Goal: Task Accomplishment & Management: Complete application form

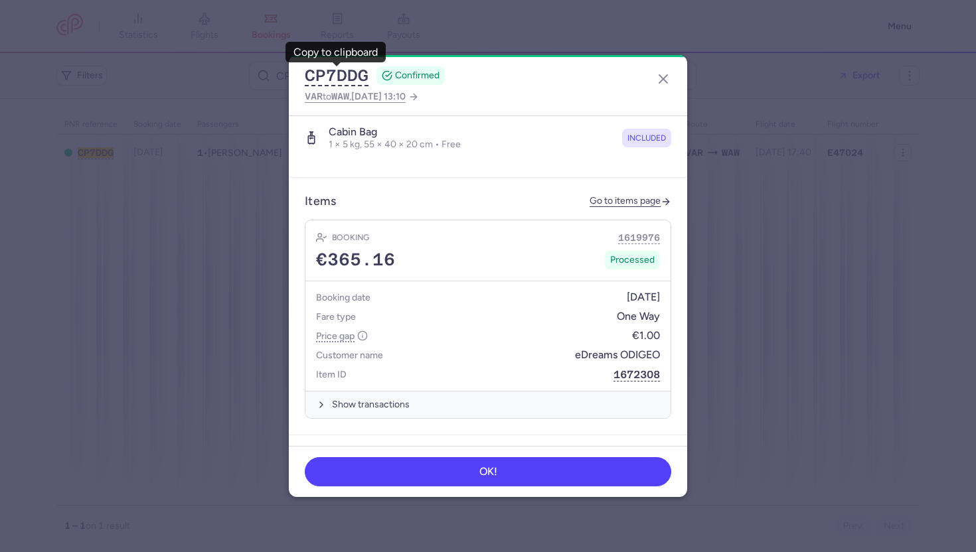
scroll to position [495, 0]
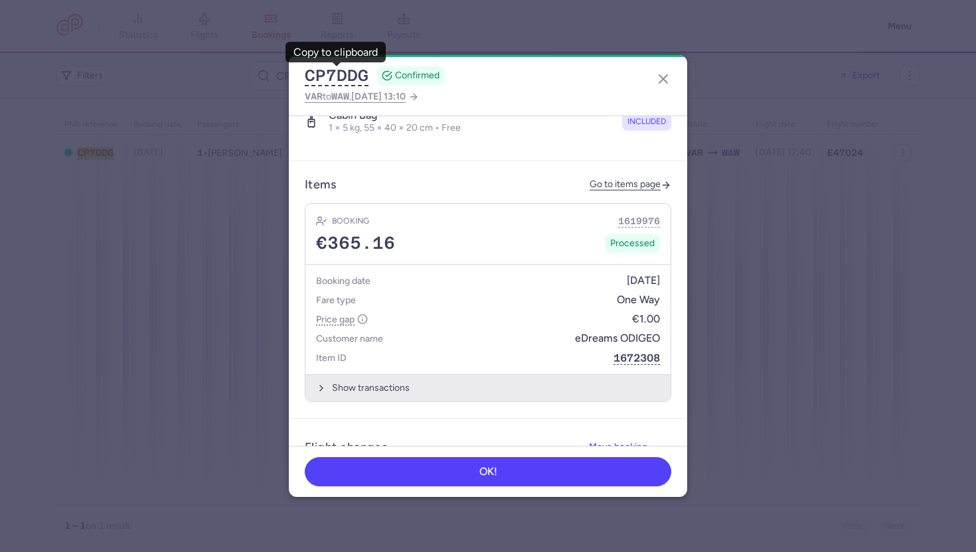
click at [365, 378] on button "Show transactions" at bounding box center [487, 387] width 365 height 27
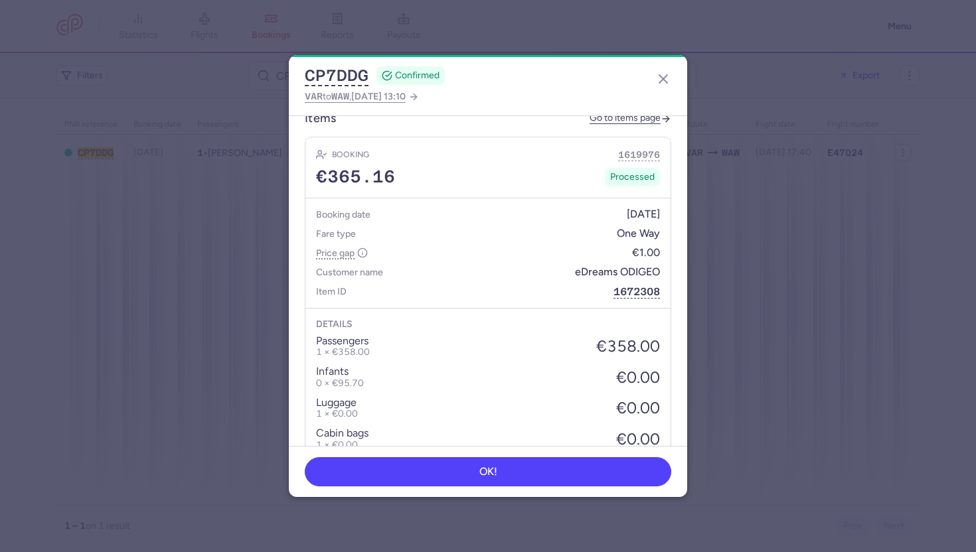
scroll to position [552, 0]
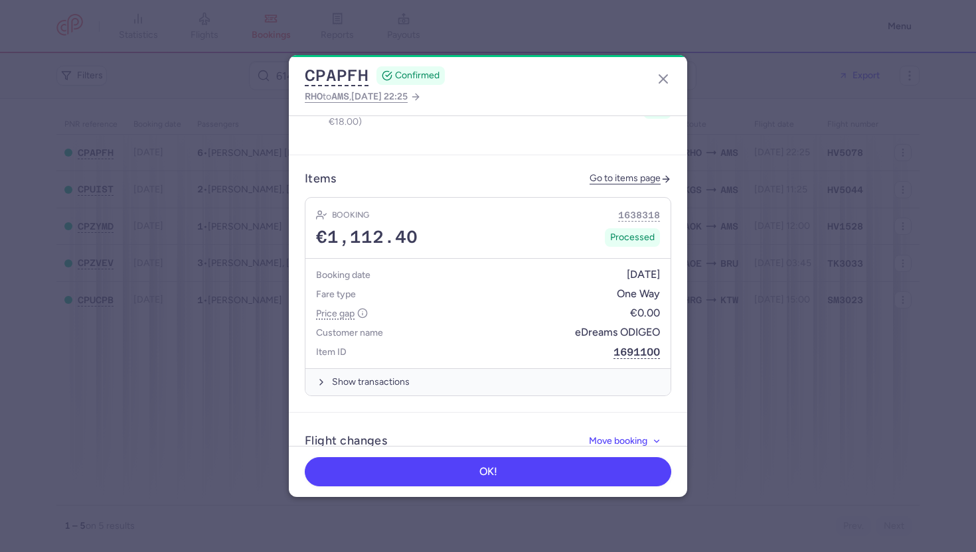
scroll to position [739, 0]
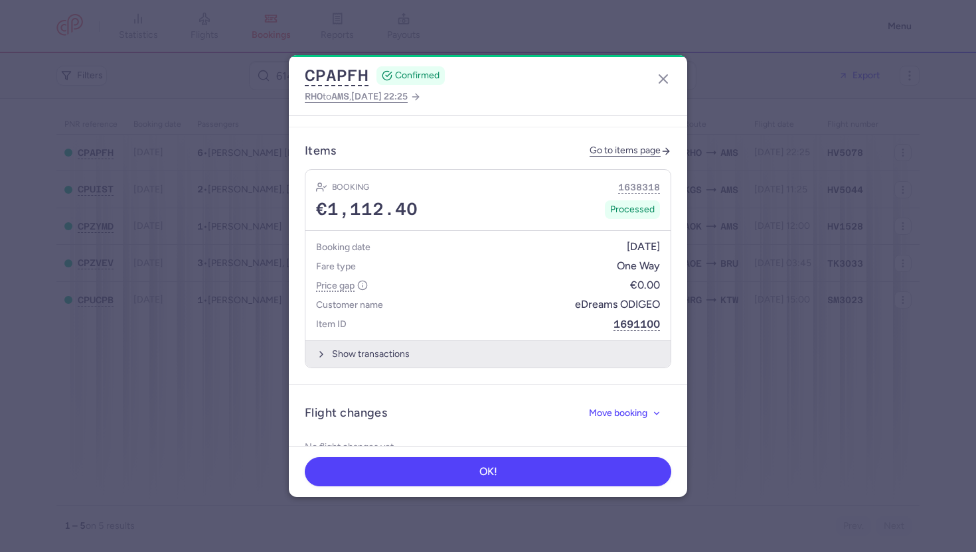
click at [368, 341] on button "Show transactions" at bounding box center [487, 354] width 365 height 27
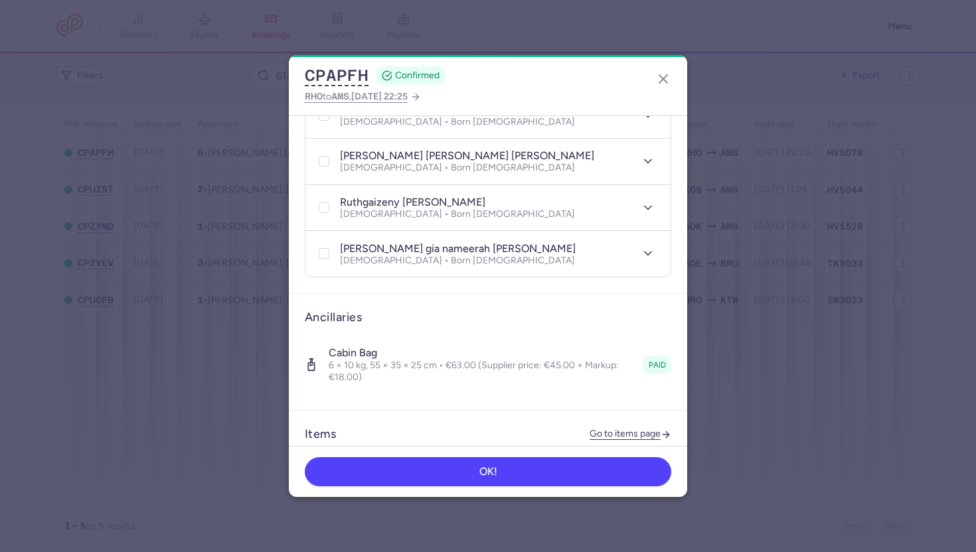
scroll to position [504, 0]
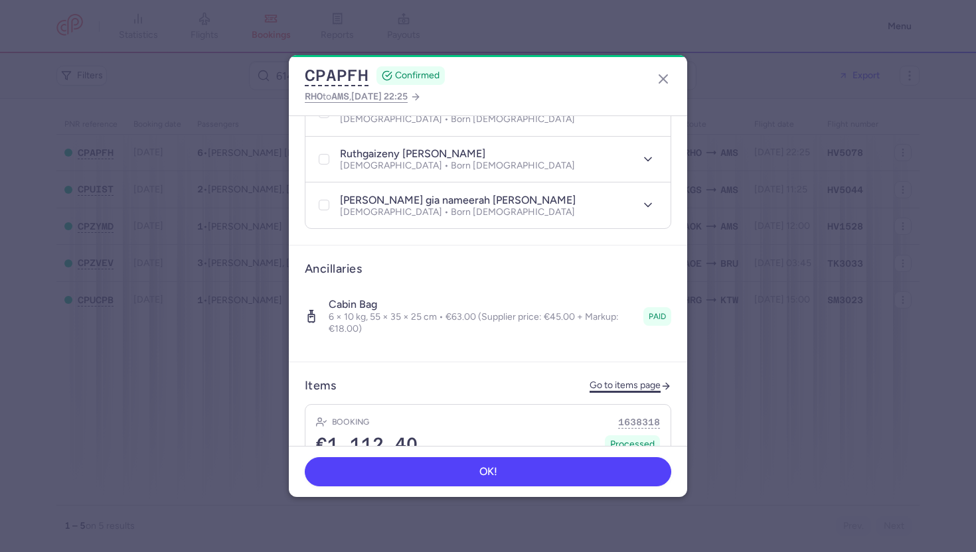
click at [621, 380] on link "Go to items page" at bounding box center [630, 385] width 82 height 11
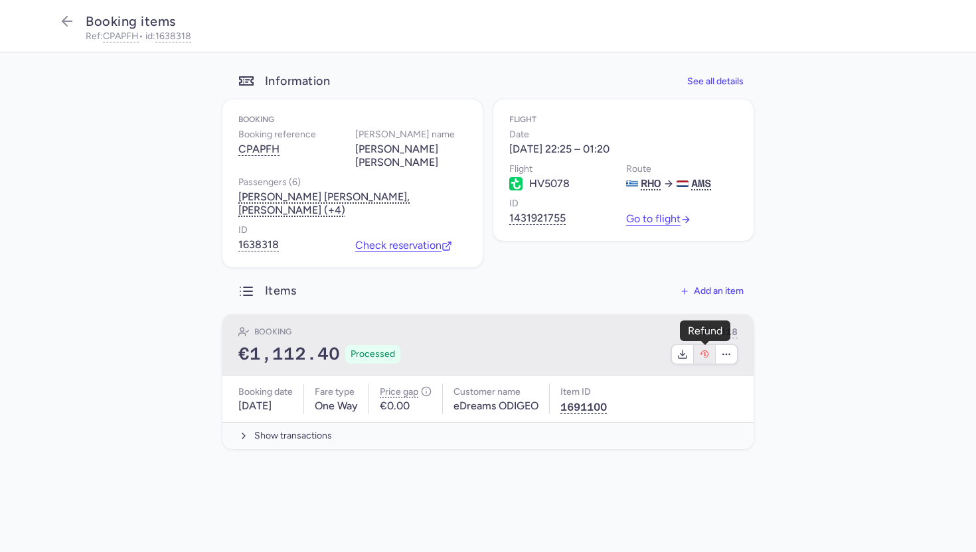
click at [705, 358] on icon "button" at bounding box center [704, 354] width 11 height 11
select select "262"
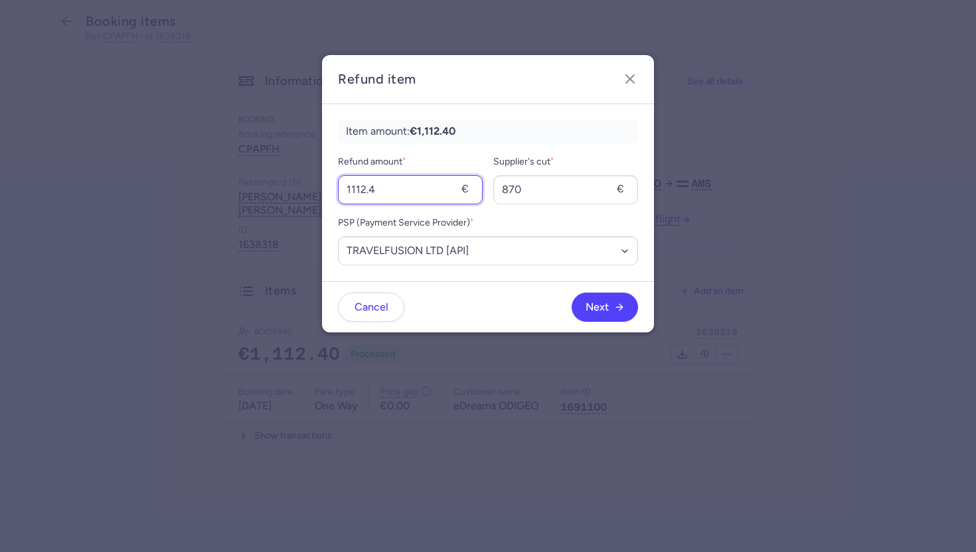
click at [424, 185] on input "1112.4" at bounding box center [410, 189] width 145 height 29
type input "378"
click at [554, 194] on input "870" at bounding box center [565, 189] width 145 height 29
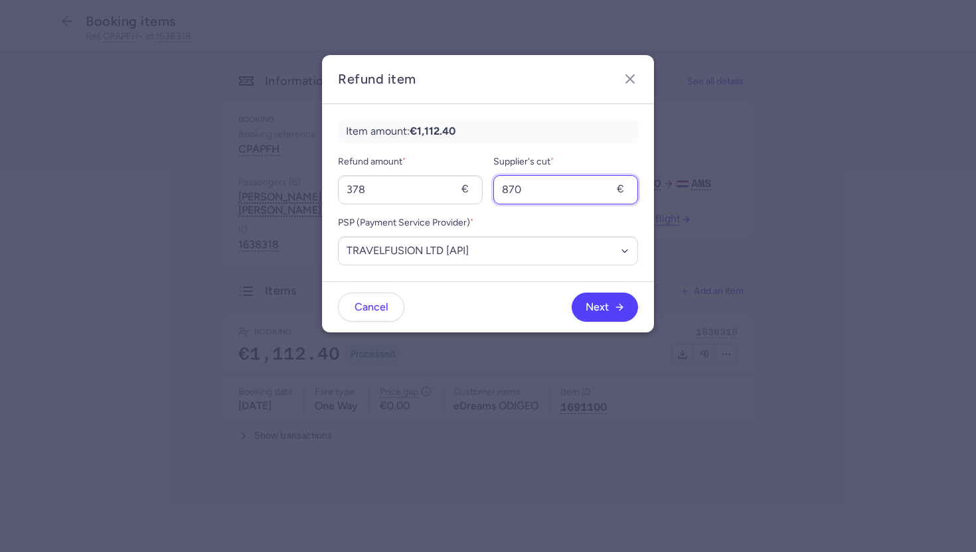
click at [554, 194] on input "870" at bounding box center [565, 189] width 145 height 29
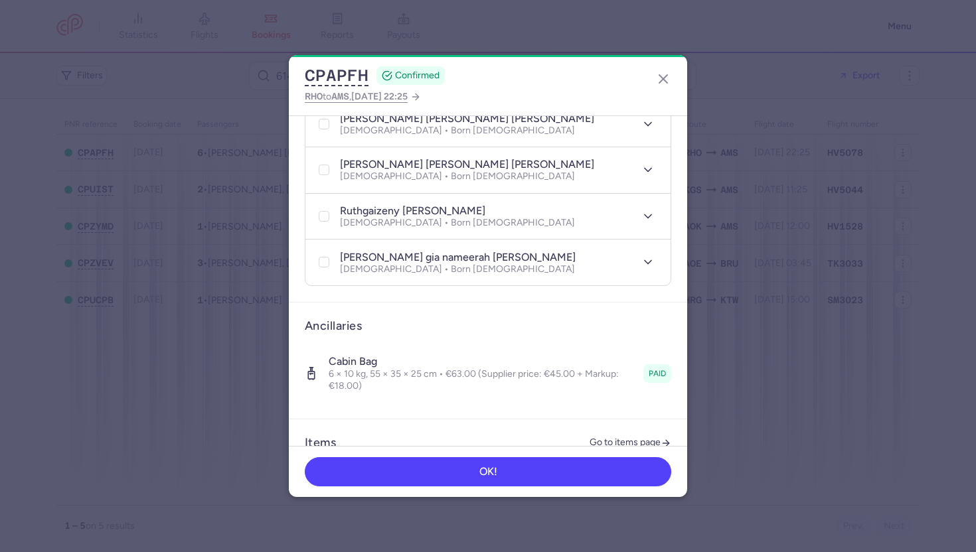
scroll to position [447, 0]
click at [626, 437] on link "Go to items page" at bounding box center [630, 442] width 82 height 11
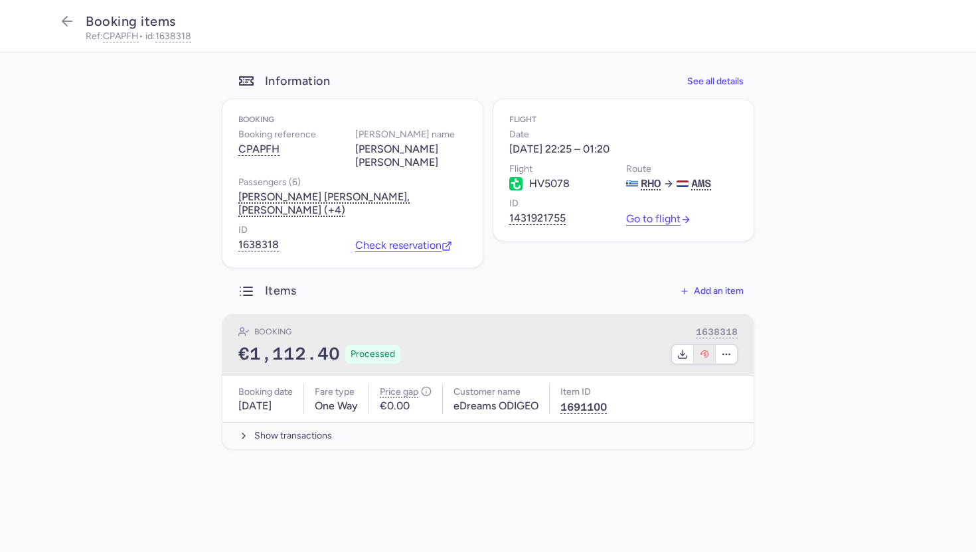
click at [701, 352] on icon "button" at bounding box center [704, 354] width 9 height 7
select select "262"
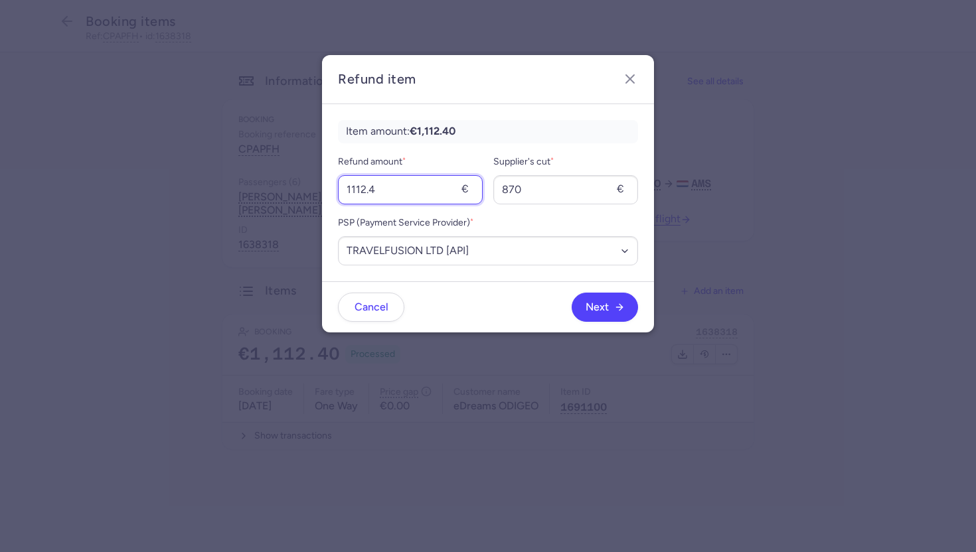
click at [404, 183] on input "1112.4" at bounding box center [410, 189] width 145 height 29
type input "378"
click at [545, 194] on input "870" at bounding box center [565, 189] width 145 height 29
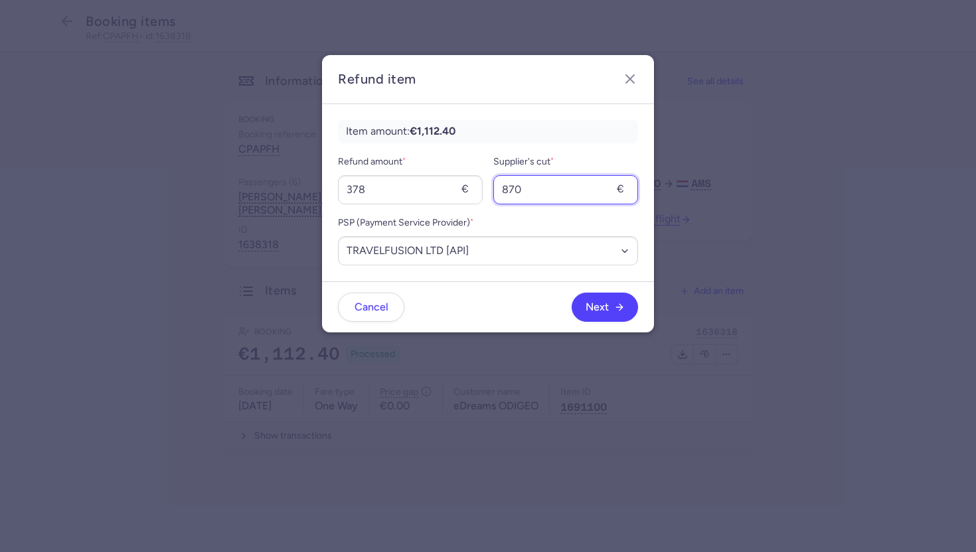
click at [545, 194] on input "870" at bounding box center [565, 189] width 145 height 29
type input "270"
click at [597, 305] on span "Next" at bounding box center [597, 307] width 23 height 12
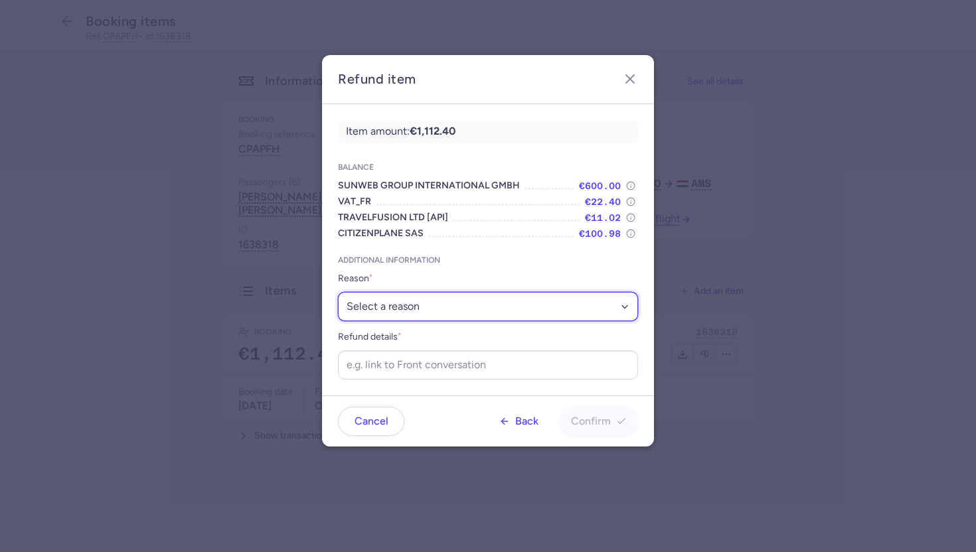
click at [536, 297] on select "Select a reason ✈️ Airline ceasing ops 💼 Ancillary issue 📄 APIS missing ⚙️ Citi…" at bounding box center [488, 306] width 300 height 29
select select "ANCILLARY_ISSUE"
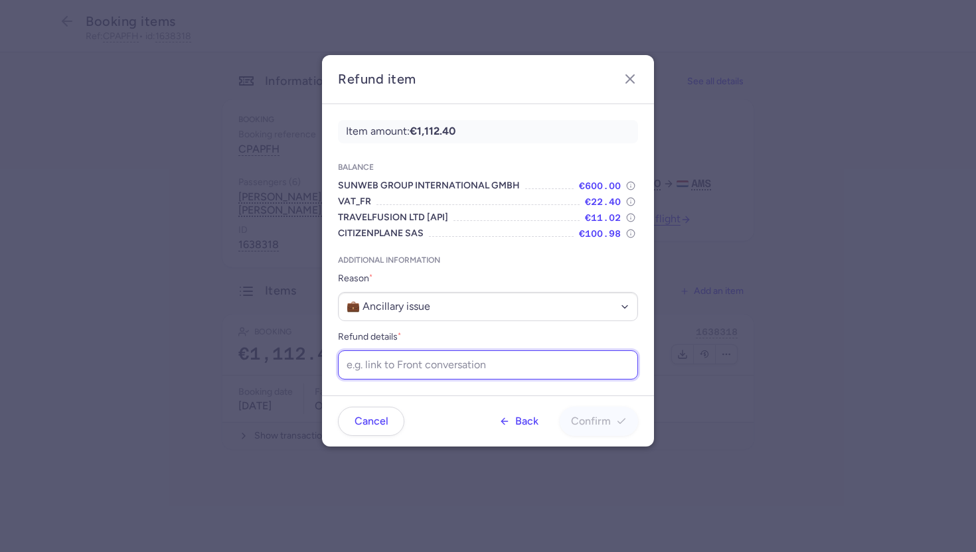
click at [414, 367] on input "Refund details *" at bounding box center [488, 365] width 300 height 29
paste input "https://app.frontapp.com/open/cnv_f1yx1aa?key=XILNZvObiJP2vZPCJO29eeItESPHWB7J"
type input "https://app.frontapp.com/open/cnv_f1yx1aa?key=XILNZvObiJP2vZPCJO29eeItESPHWB7J"
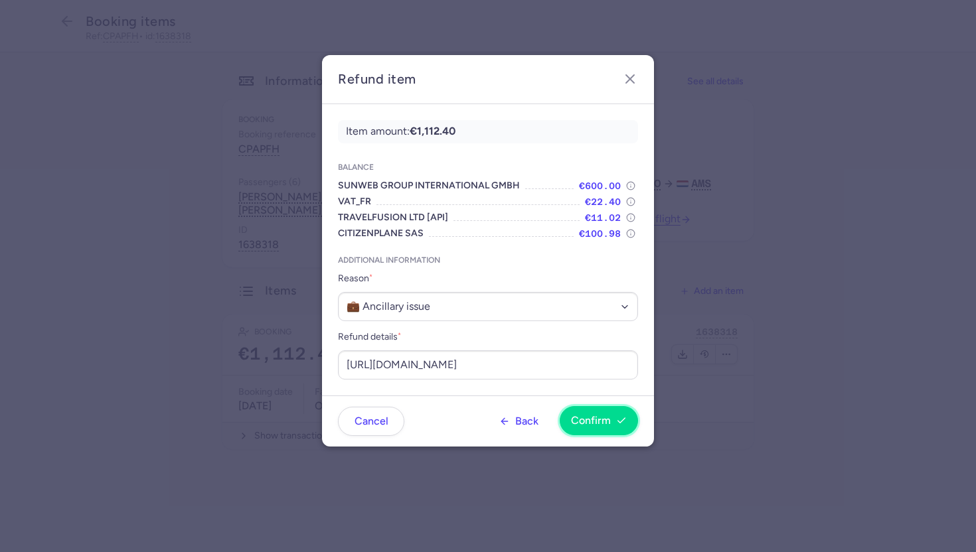
scroll to position [0, 0]
click at [602, 431] on button "Confirm" at bounding box center [599, 420] width 78 height 29
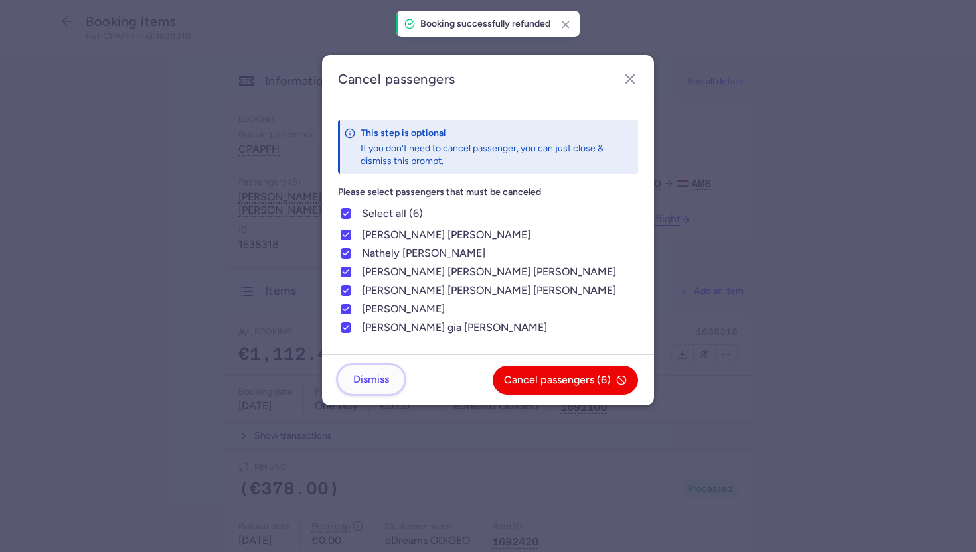
click at [372, 385] on span "Dismiss" at bounding box center [371, 380] width 36 height 12
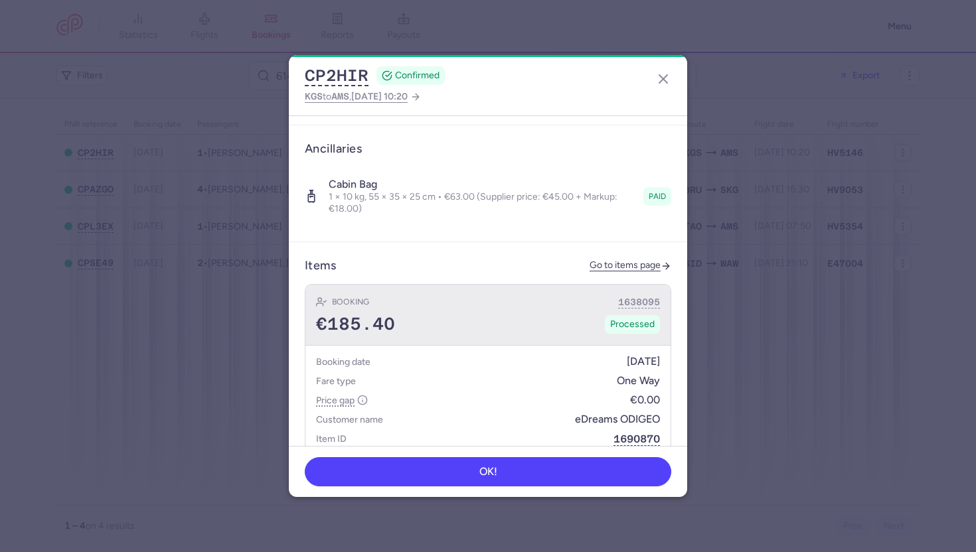
scroll to position [394, 0]
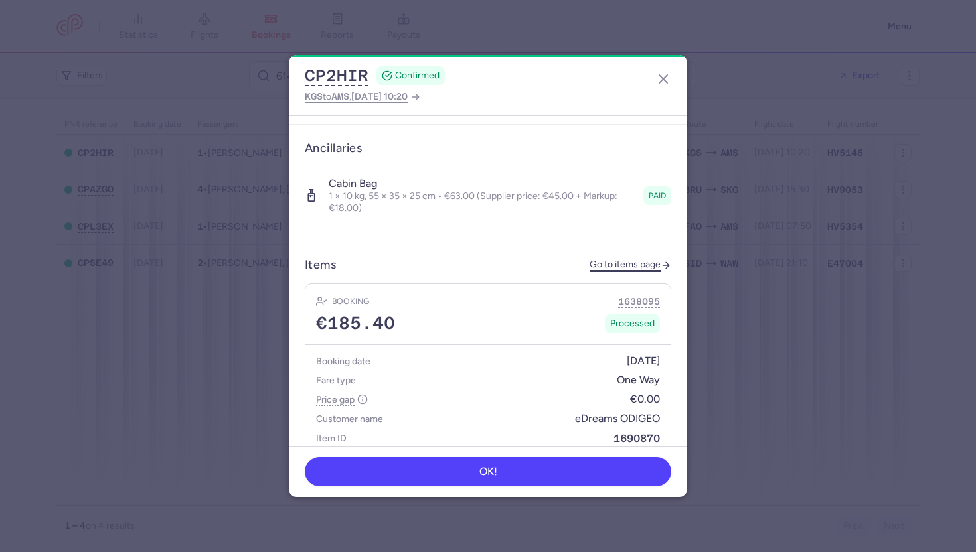
click at [602, 260] on link "Go to items page" at bounding box center [630, 265] width 82 height 11
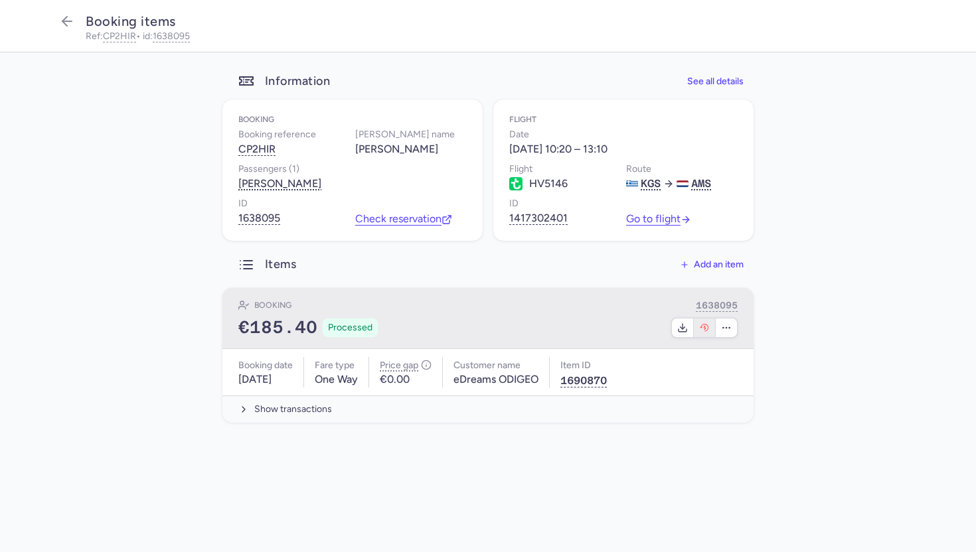
click at [703, 325] on icon "button" at bounding box center [704, 328] width 11 height 11
select select "262"
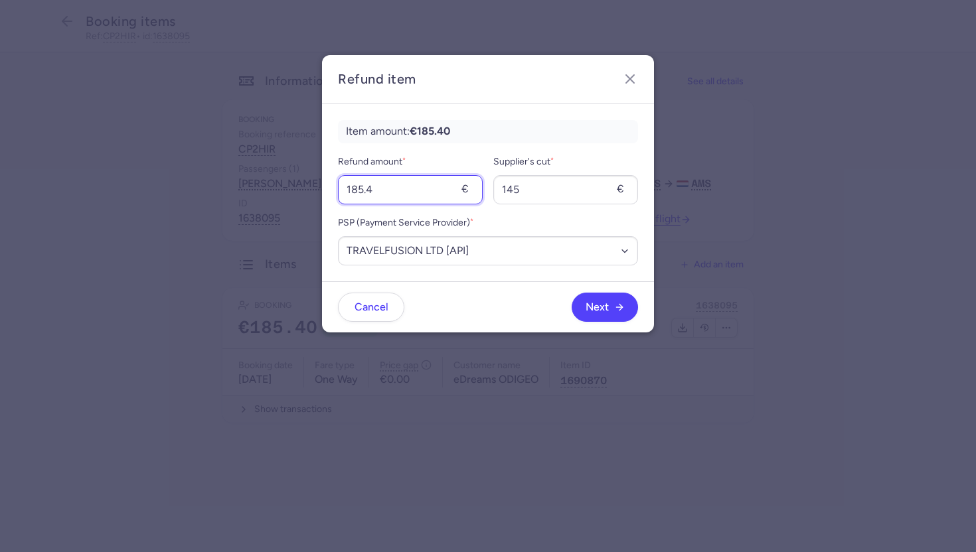
click at [418, 191] on input "185.4" at bounding box center [410, 189] width 145 height 29
type input "5"
type input "63"
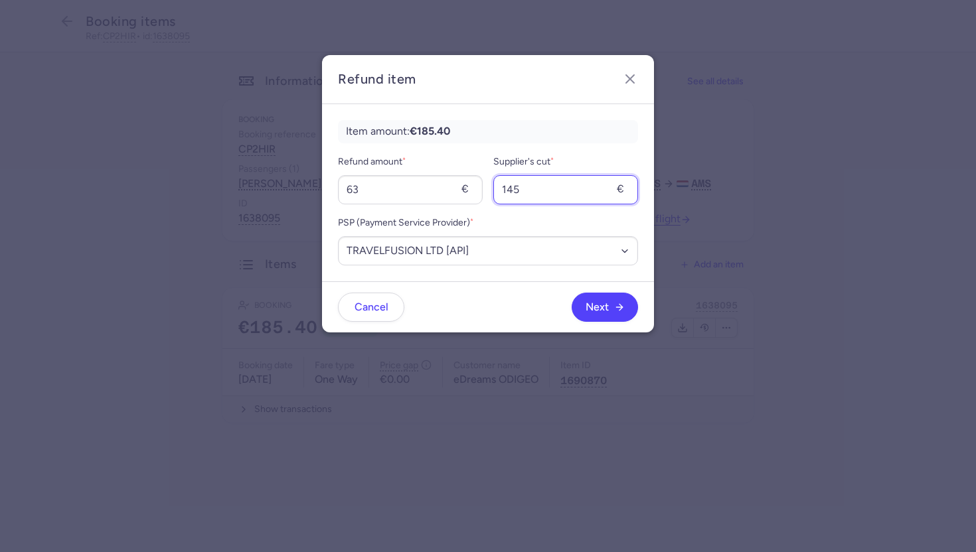
click at [531, 187] on input "145" at bounding box center [565, 189] width 145 height 29
type input "45"
click at [592, 305] on span "Next" at bounding box center [597, 307] width 23 height 12
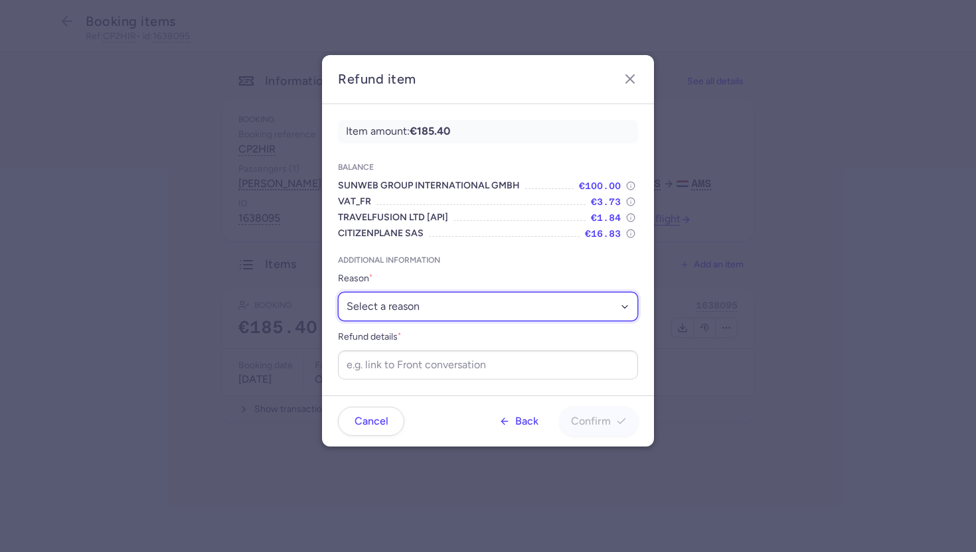
click at [526, 301] on select "Select a reason ✈️ Airline ceasing ops 💼 Ancillary issue 📄 APIS missing ⚙️ Citi…" at bounding box center [488, 306] width 300 height 29
select select "ANCILLARY_ISSUE"
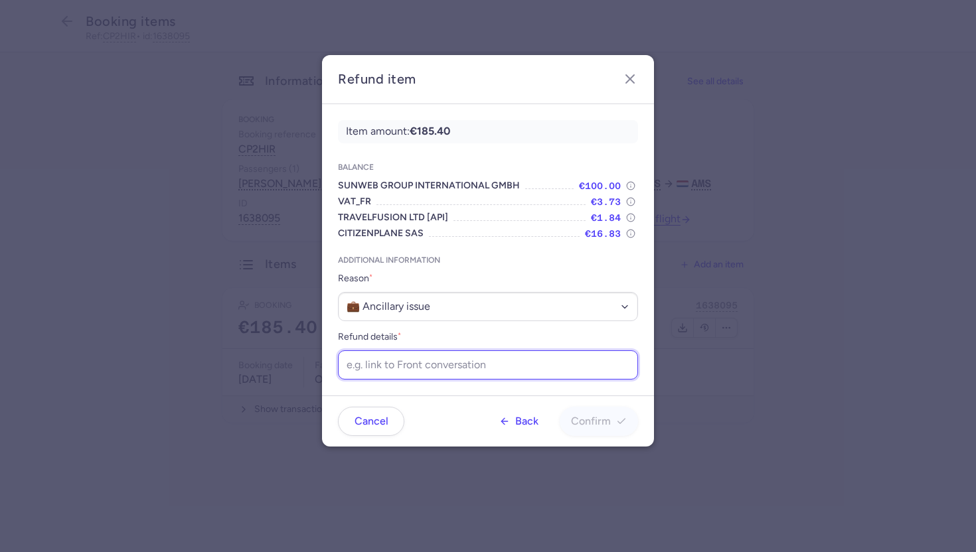
click at [411, 356] on input "Refund details *" at bounding box center [488, 365] width 300 height 29
paste input "https://app.frontapp.com/open/cnv_f1yx18i?key=nW51REGC7uzbAtFpeI22_J0JCeb_9XhD"
type input "https://app.frontapp.com/open/cnv_f1yx18i?key=nW51REGC7uzbAtFpeI22_J0JCeb_9XhD"
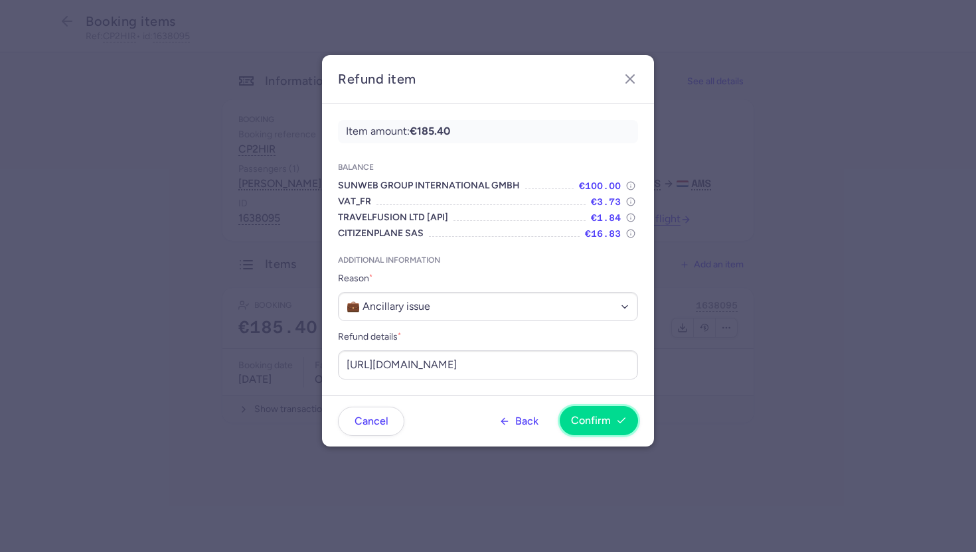
click at [585, 424] on span "Confirm" at bounding box center [591, 421] width 40 height 12
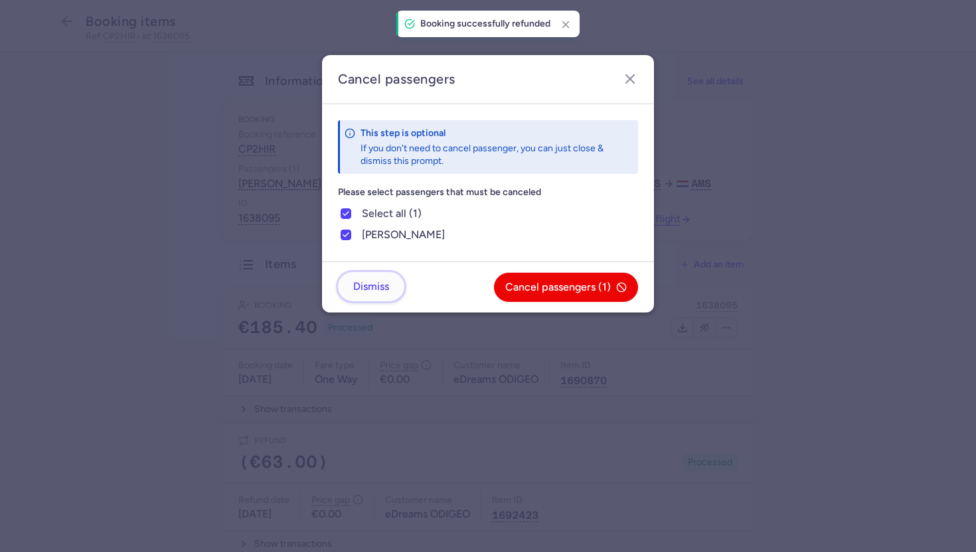
click at [366, 293] on button "Dismiss" at bounding box center [371, 286] width 66 height 29
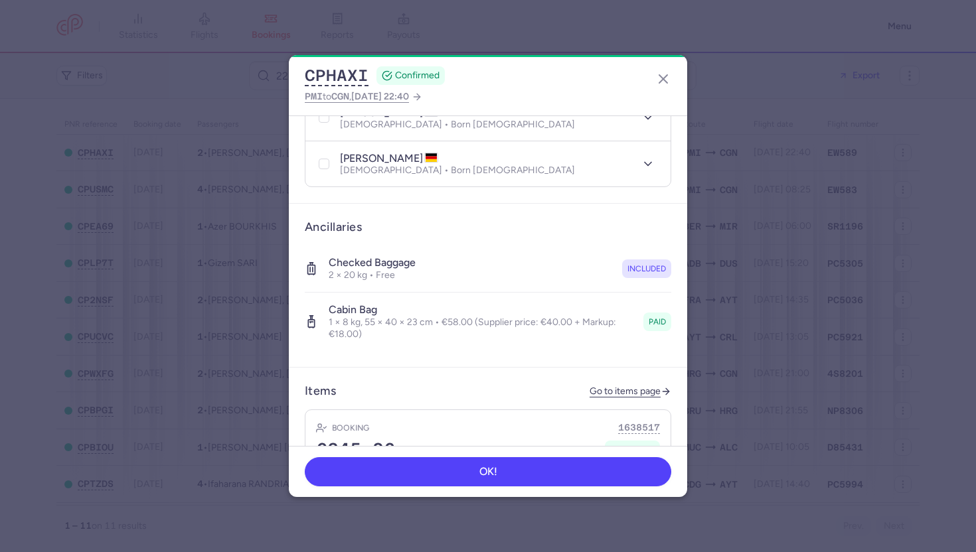
scroll to position [349, 0]
click at [623, 384] on link "Go to items page" at bounding box center [630, 389] width 82 height 11
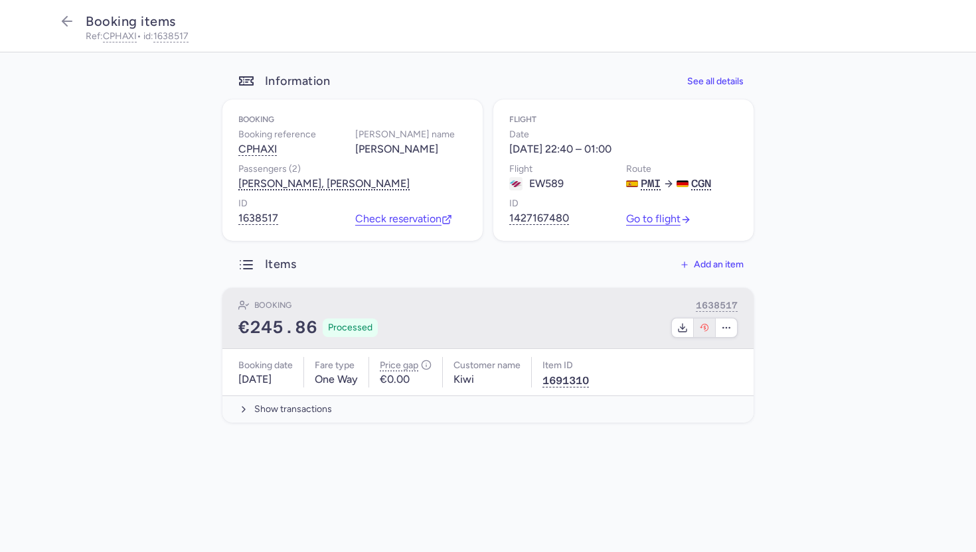
click at [704, 333] on button "button" at bounding box center [705, 328] width 22 height 19
select select "490"
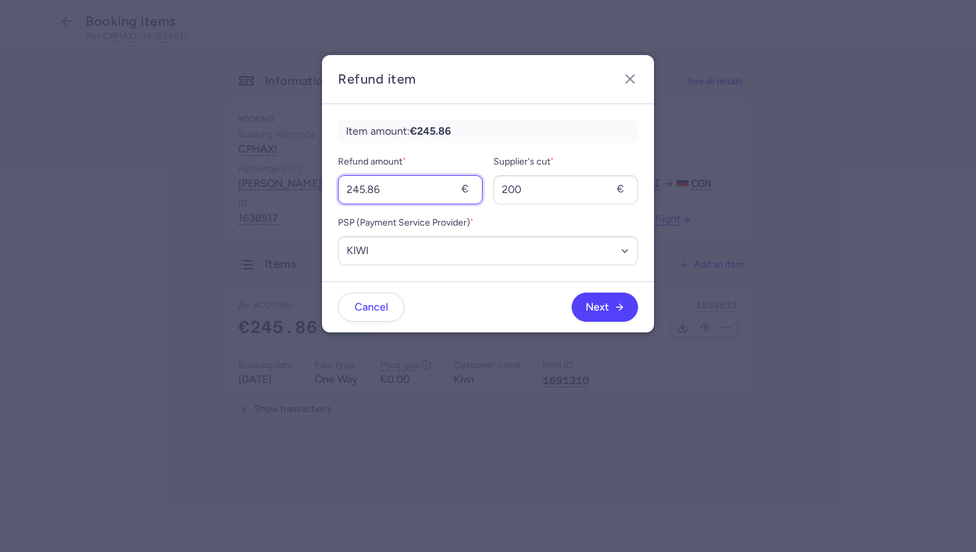
click at [392, 181] on input "245.86" at bounding box center [410, 189] width 145 height 29
type input "58"
click at [550, 187] on input "200" at bounding box center [565, 189] width 145 height 29
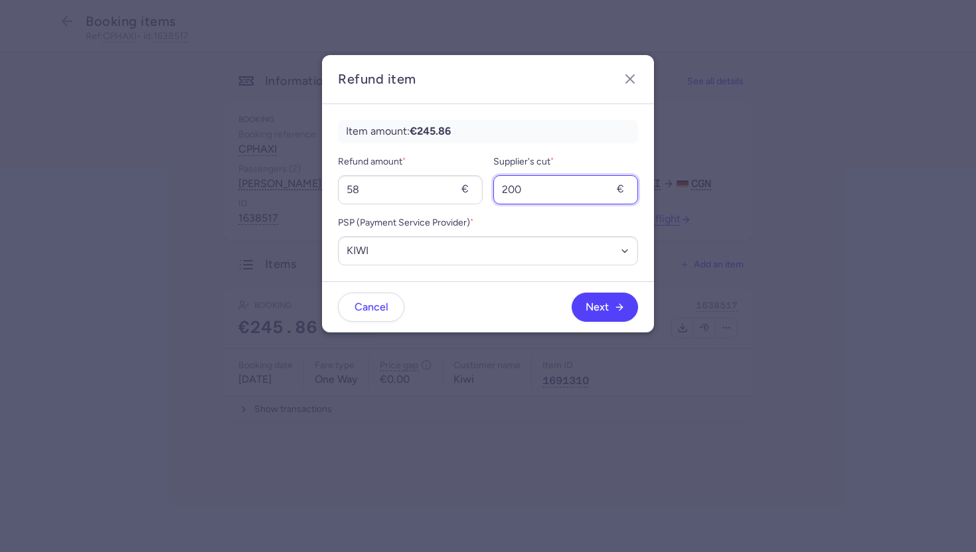
click at [550, 187] on input "200" at bounding box center [565, 189] width 145 height 29
type input "40"
click at [611, 303] on span "Next" at bounding box center [605, 307] width 39 height 12
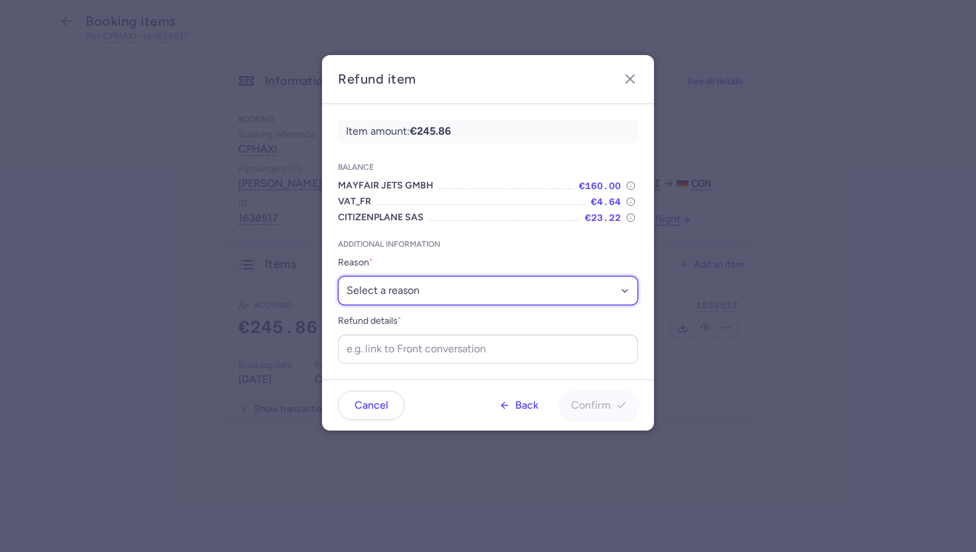
click at [537, 301] on select "Select a reason ✈️ Airline ceasing ops 💼 Ancillary issue 📄 APIS missing ⚙️ Citi…" at bounding box center [488, 290] width 300 height 29
select select "ANCILLARY_ISSUE"
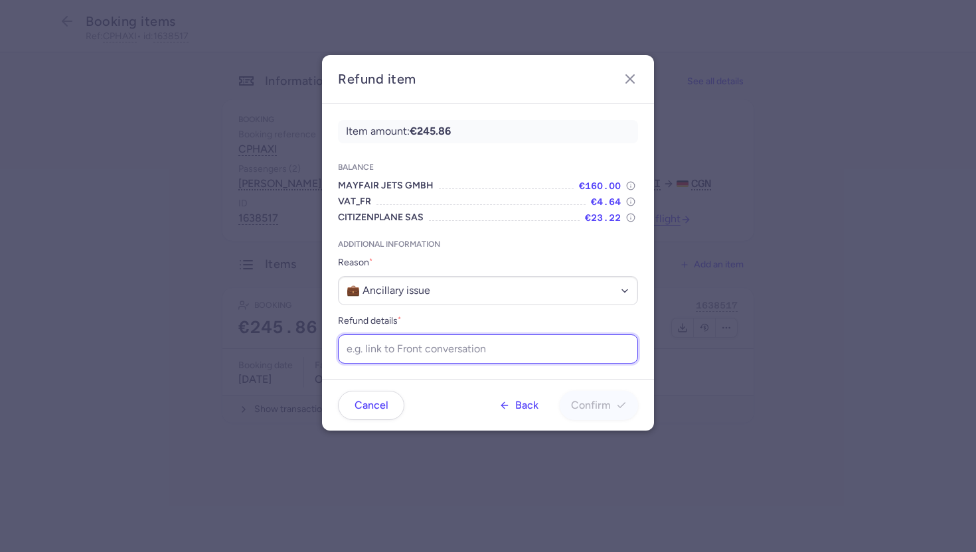
click at [428, 343] on input "Refund details *" at bounding box center [488, 349] width 300 height 29
paste input "https://app.frontapp.com/open/cnv_f1yx0ua?key=QFk7NfLc8oaWdeLgXyyOc8sO7oZZtCEa"
type input "https://app.frontapp.com/open/cnv_f1yx0ua?key=QFk7NfLc8oaWdeLgXyyOc8sO7oZZtCEa"
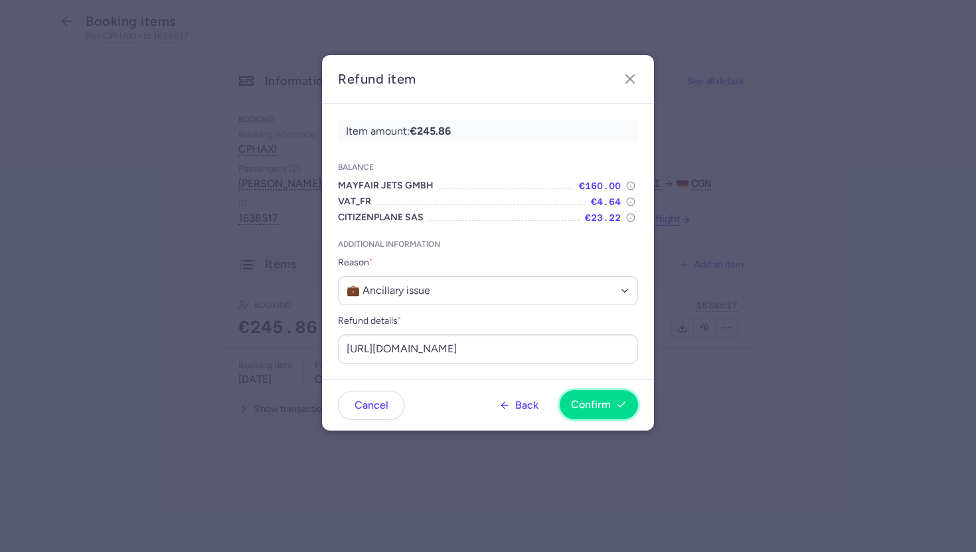
click at [589, 412] on button "Confirm" at bounding box center [599, 404] width 78 height 29
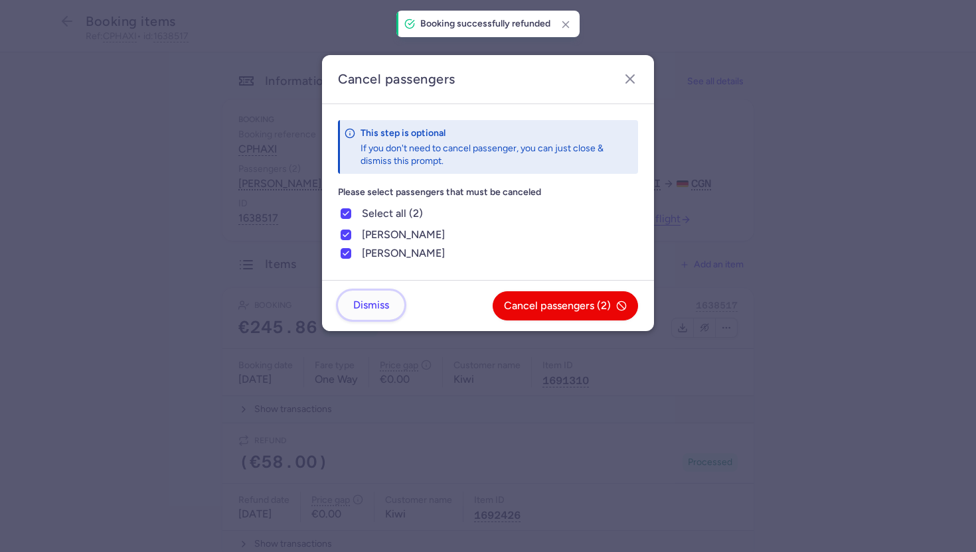
click at [377, 305] on span "Dismiss" at bounding box center [371, 305] width 36 height 12
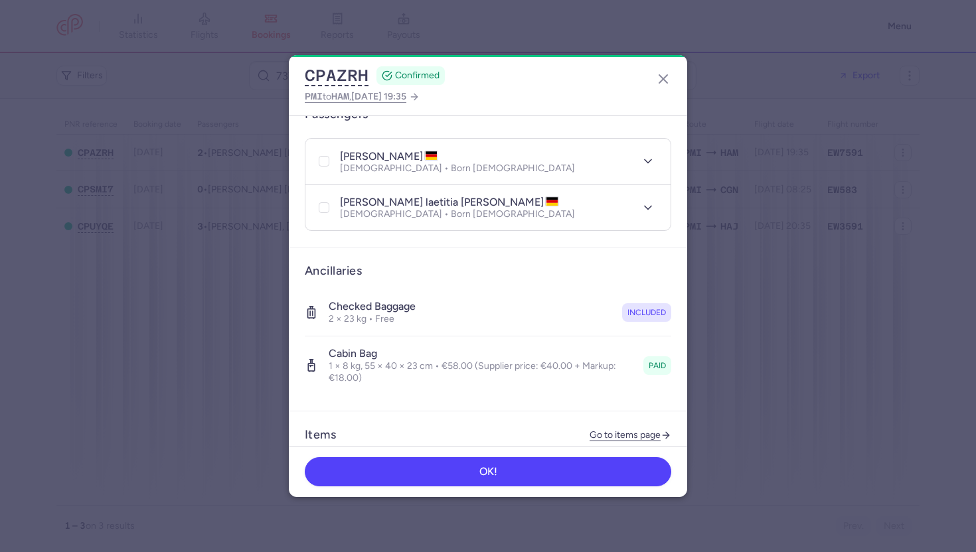
scroll to position [375, 0]
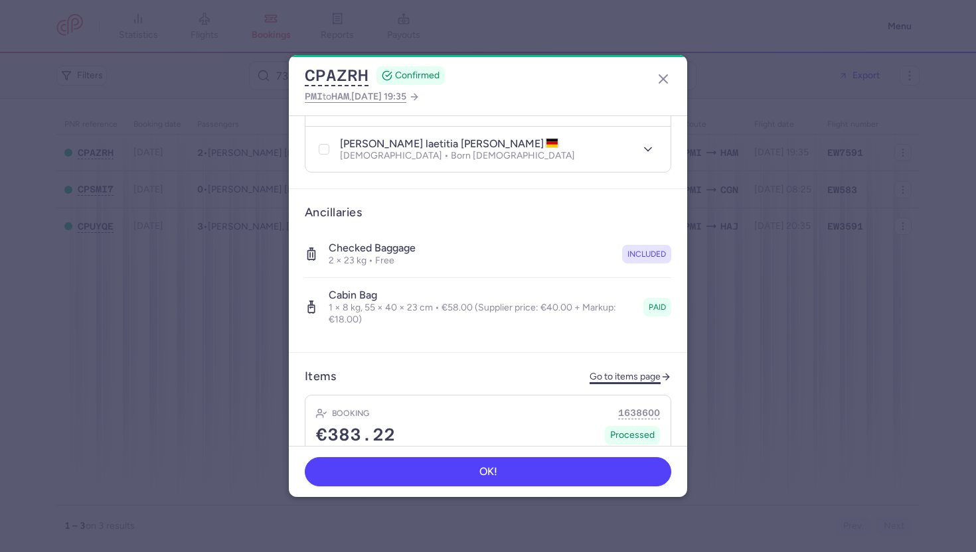
click at [625, 372] on link "Go to items page" at bounding box center [630, 377] width 82 height 11
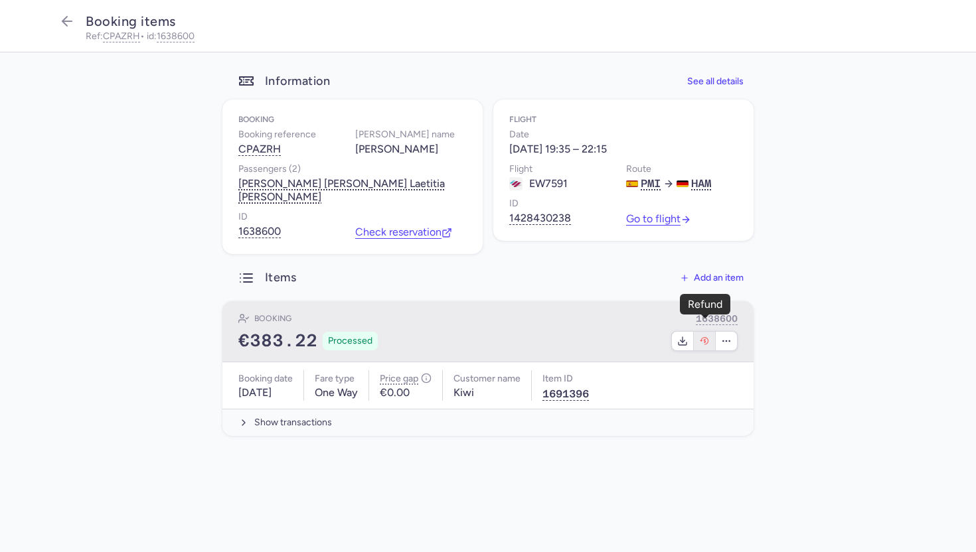
click at [708, 333] on button "button" at bounding box center [705, 341] width 22 height 19
select select "490"
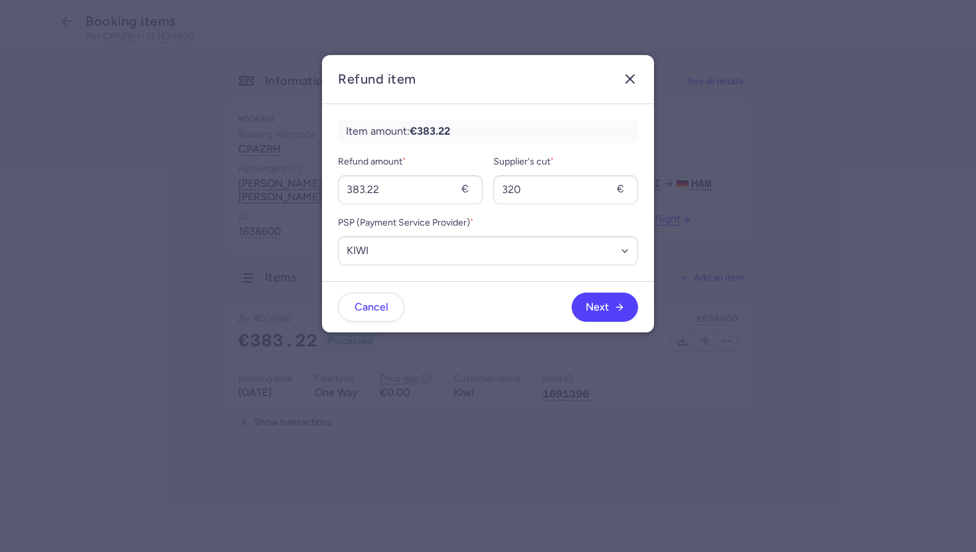
click at [625, 78] on icon "button" at bounding box center [630, 79] width 16 height 16
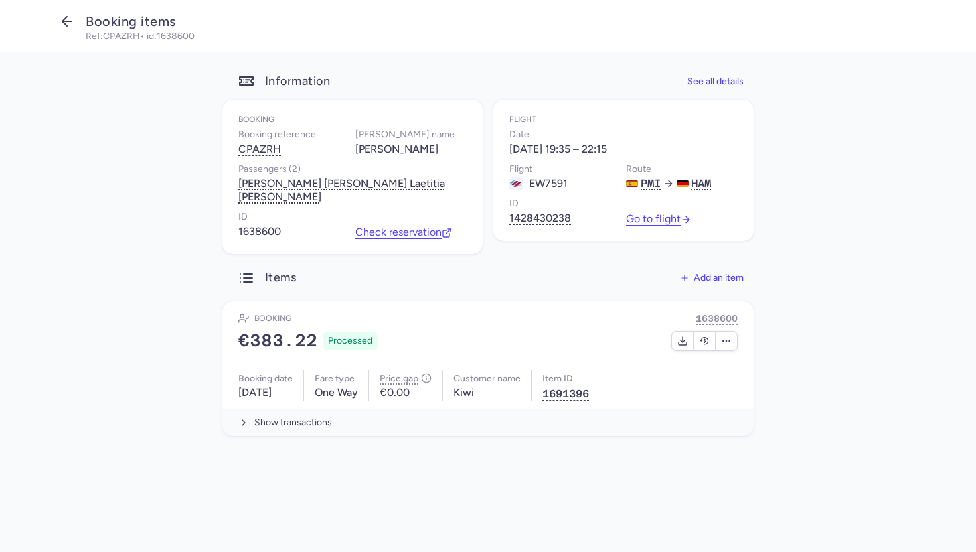
click at [64, 20] on polyline "button" at bounding box center [64, 21] width 5 height 9
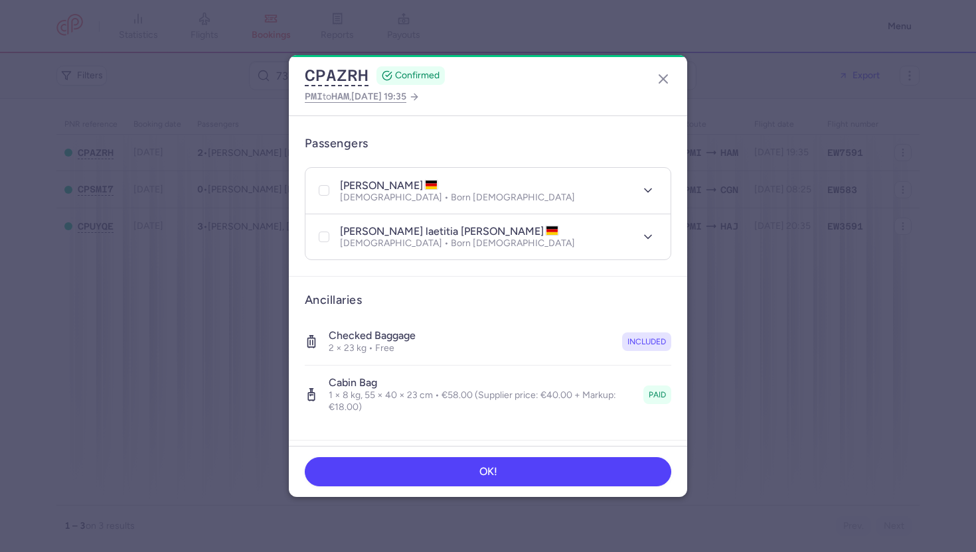
scroll to position [436, 0]
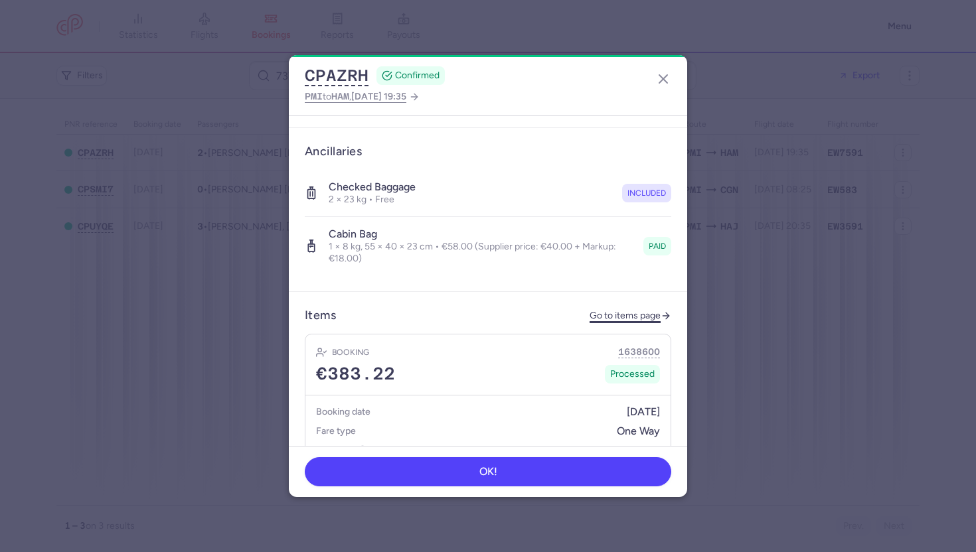
click at [617, 311] on link "Go to items page" at bounding box center [630, 316] width 82 height 11
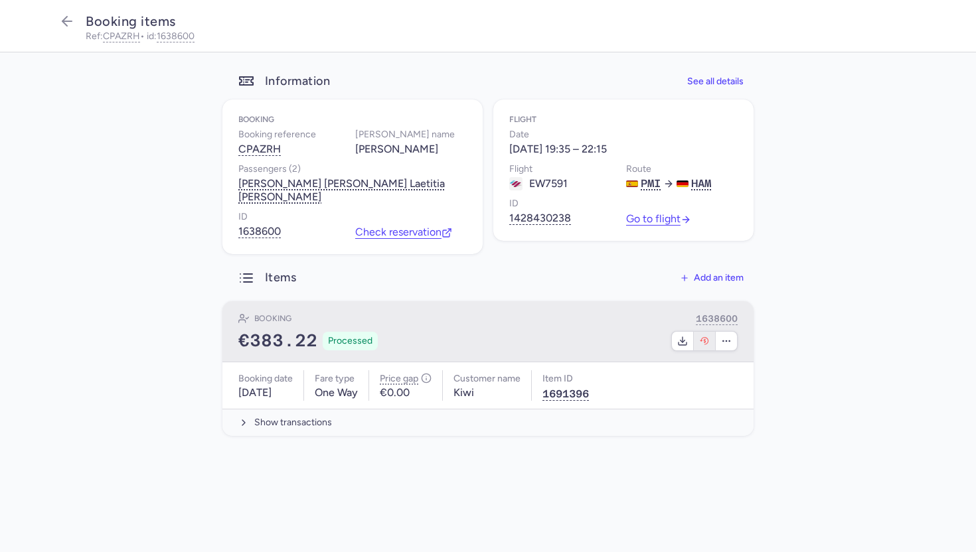
click at [704, 333] on button "button" at bounding box center [705, 341] width 22 height 19
select select "490"
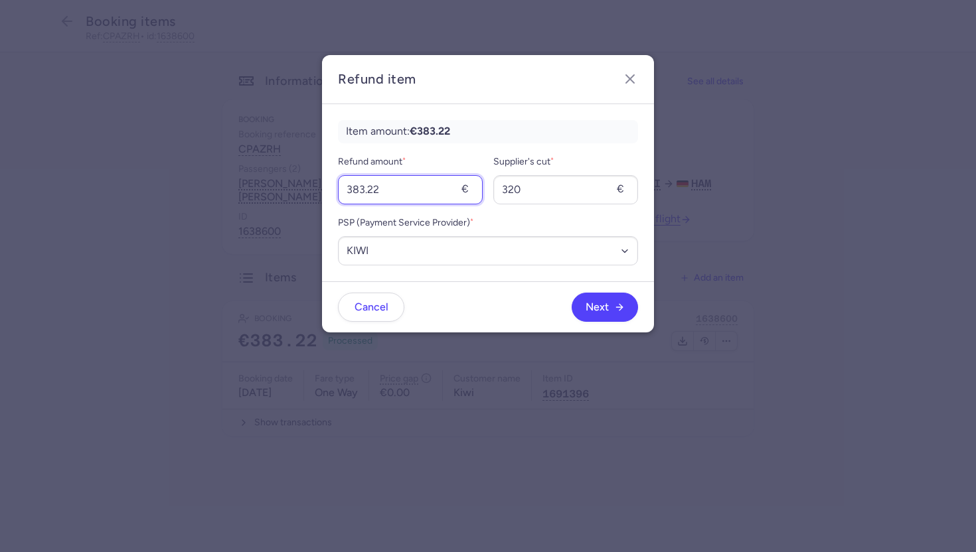
click at [412, 198] on input "383.22" at bounding box center [410, 189] width 145 height 29
type input "58"
click at [566, 191] on input "320" at bounding box center [565, 189] width 145 height 29
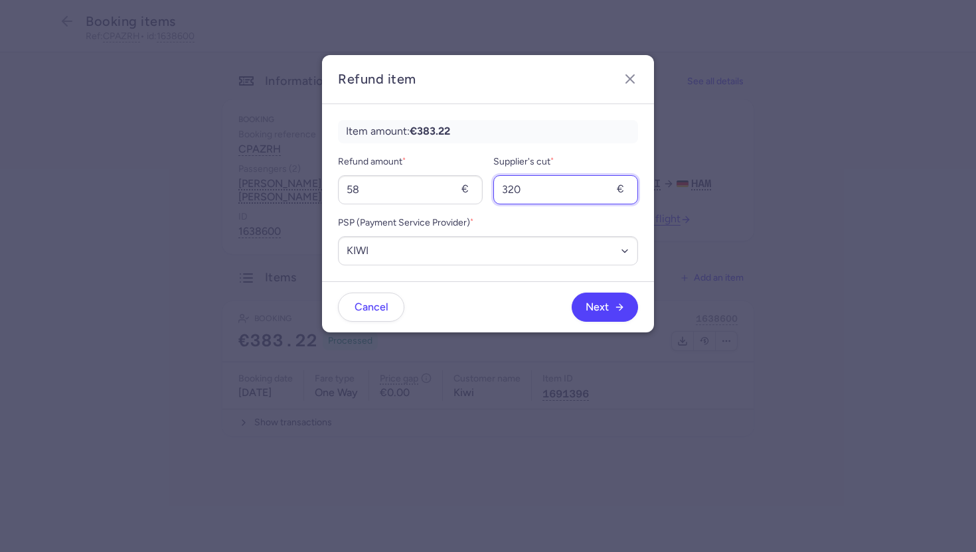
click at [566, 191] on input "320" at bounding box center [565, 189] width 145 height 29
type input "40"
click at [609, 303] on span "Next" at bounding box center [605, 307] width 39 height 12
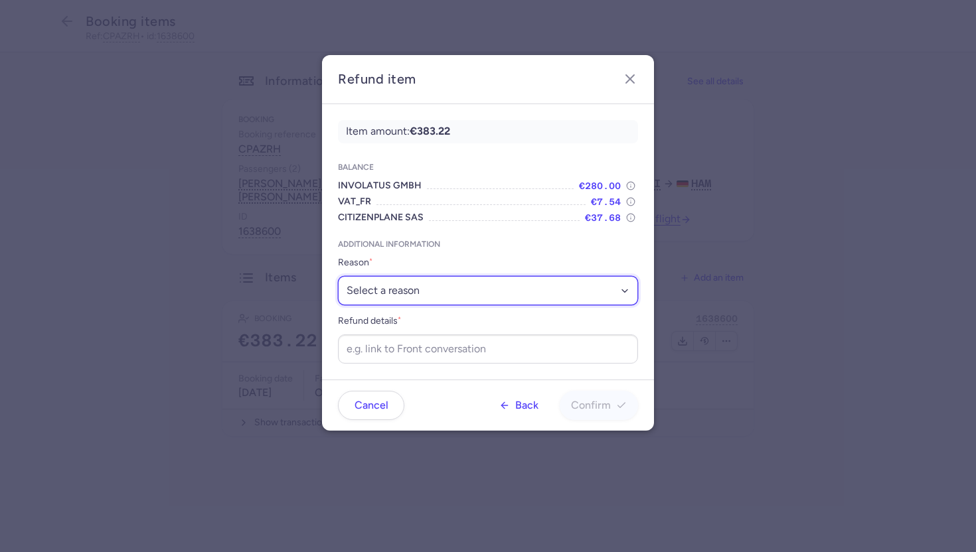
click at [554, 297] on select "Select a reason ✈️ Airline ceasing ops 💼 Ancillary issue 📄 APIS missing ⚙️ Citi…" at bounding box center [488, 290] width 300 height 29
select select "ANCILLARY_ISSUE"
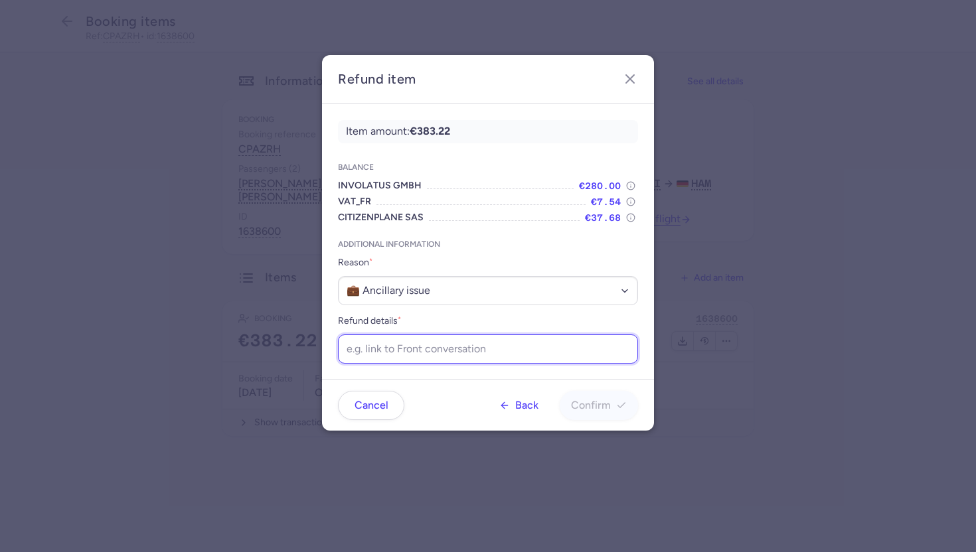
click at [408, 350] on input "Refund details *" at bounding box center [488, 349] width 300 height 29
paste input "https://app.frontapp.com/open/cnv_f1yx0xu?key=dPfxvVXkCBGxATpqzws6ocf5ptp8pUQG"
type input "https://app.frontapp.com/open/cnv_f1yx0xu?key=dPfxvVXkCBGxATpqzws6ocf5ptp8pUQG"
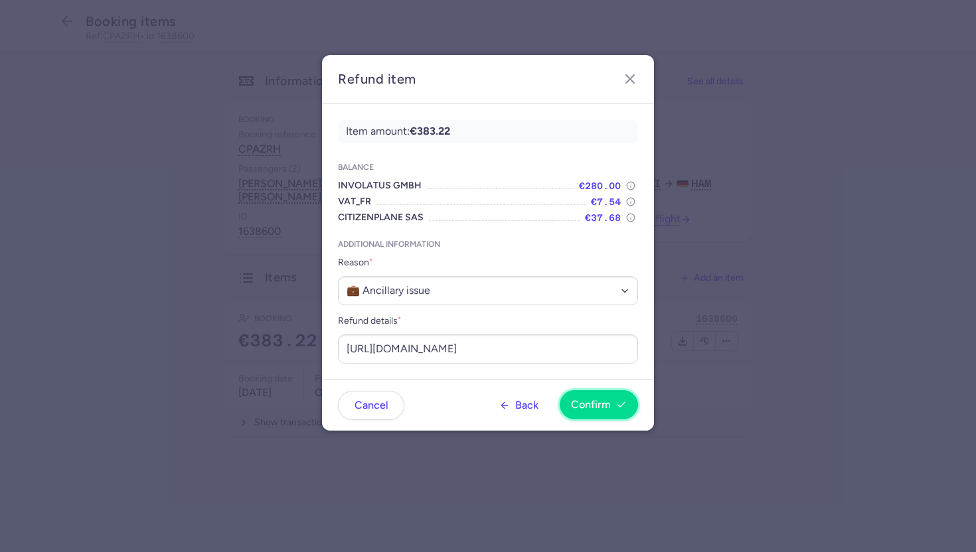
click at [591, 412] on button "Confirm" at bounding box center [599, 404] width 78 height 29
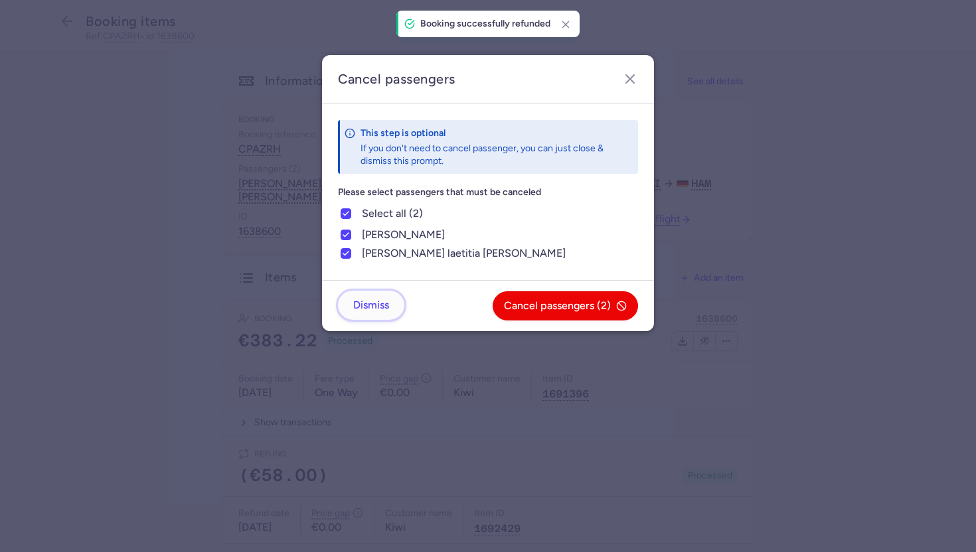
click at [360, 296] on button "Dismiss" at bounding box center [371, 305] width 66 height 29
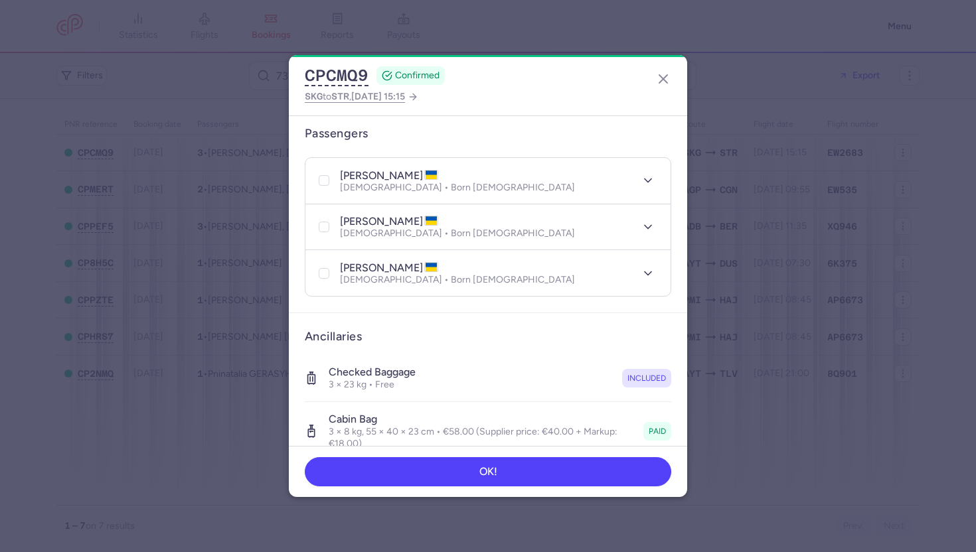
scroll to position [445, 0]
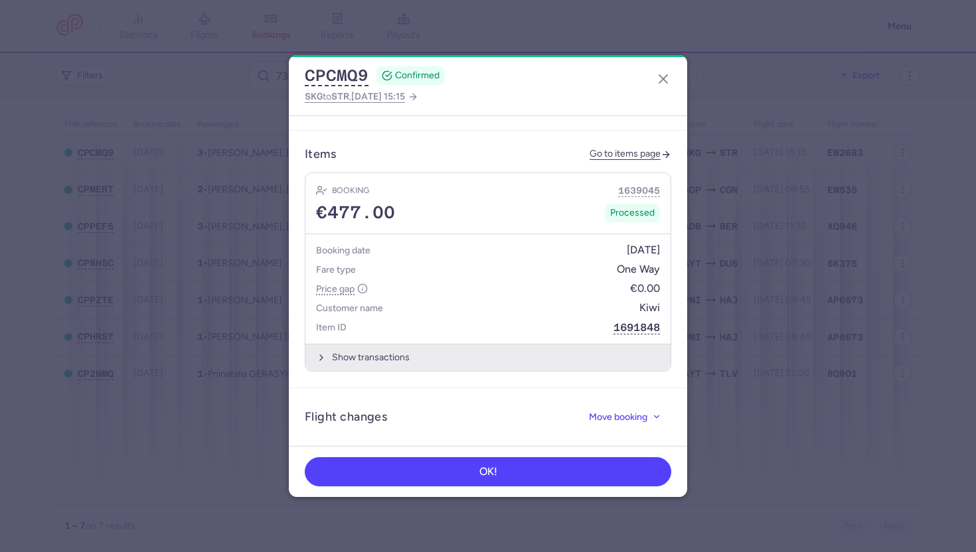
click at [420, 352] on button "Show transactions" at bounding box center [487, 357] width 365 height 27
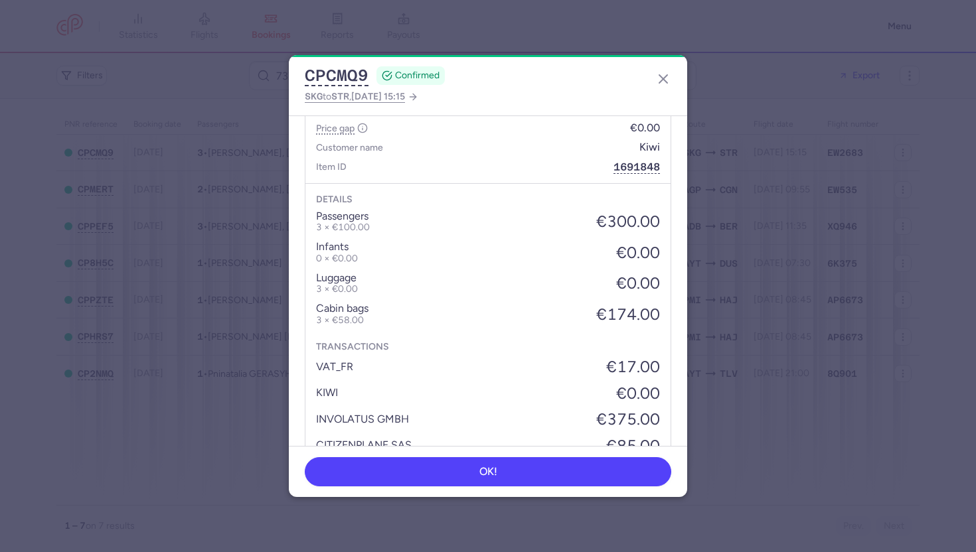
scroll to position [588, 0]
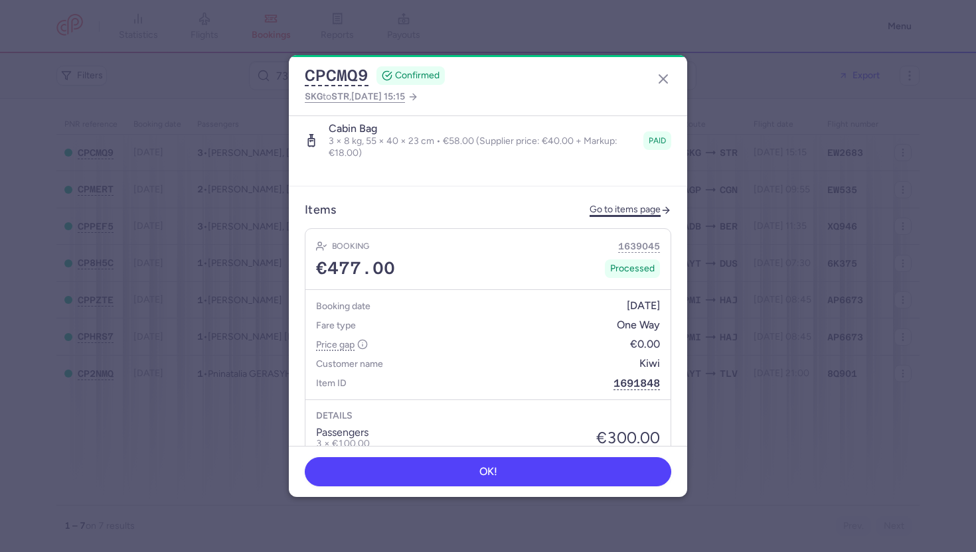
click at [619, 204] on link "Go to items page" at bounding box center [630, 209] width 82 height 11
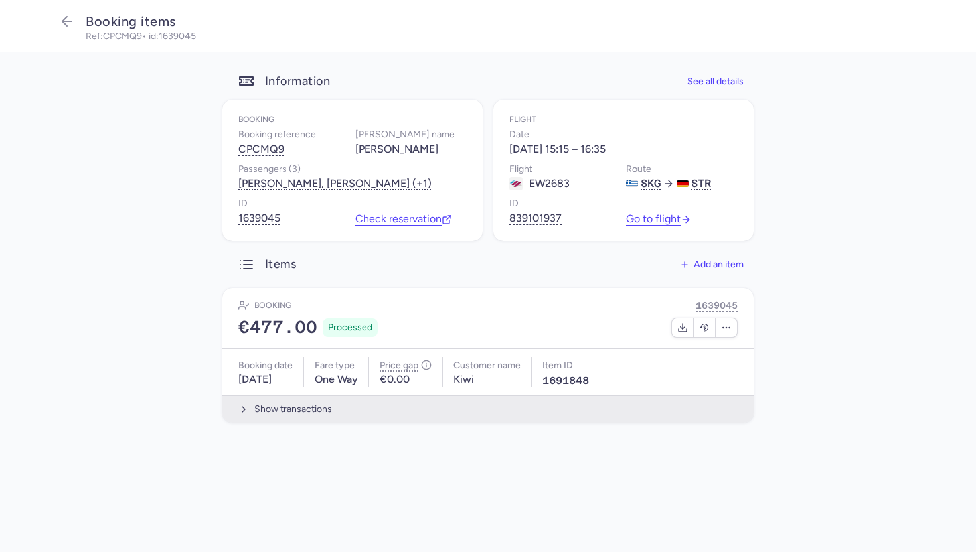
click at [328, 418] on button "Show transactions" at bounding box center [487, 409] width 531 height 27
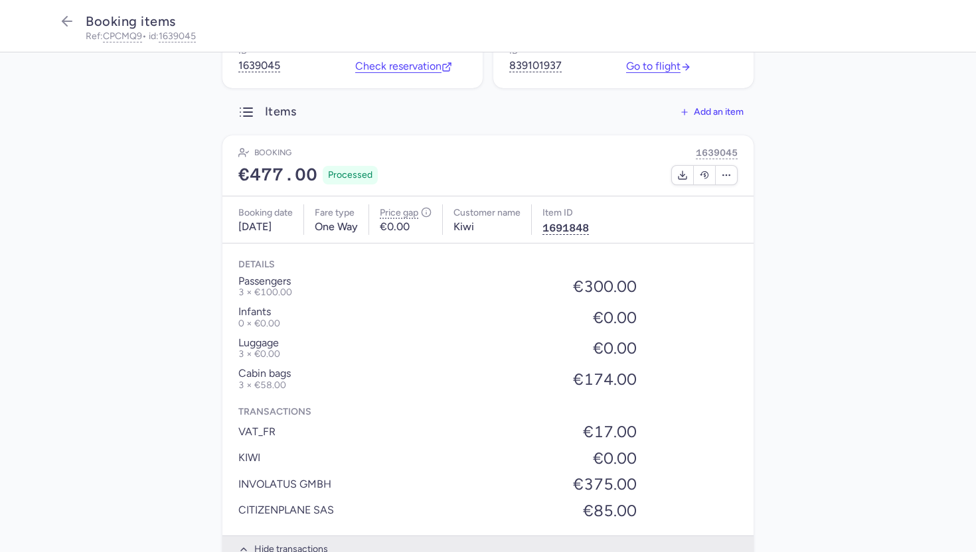
scroll to position [157, 0]
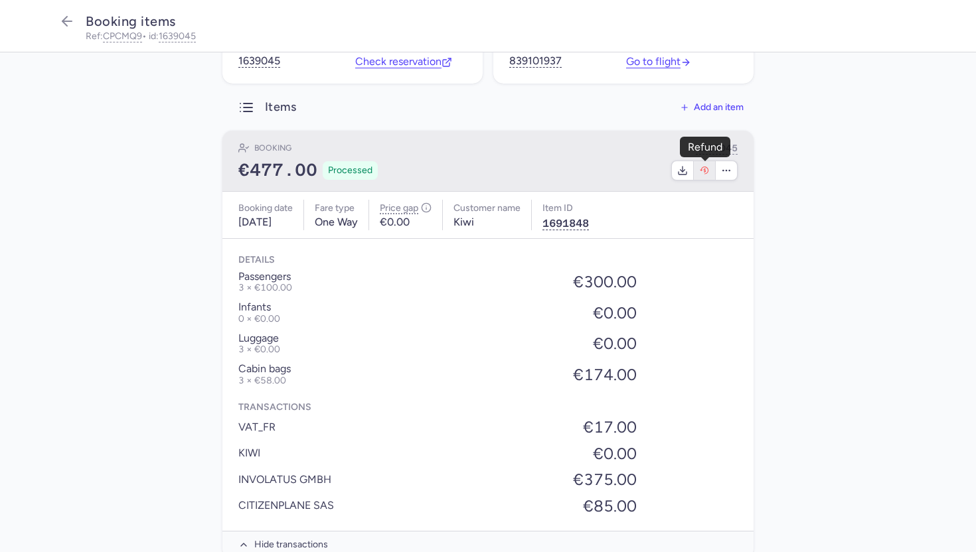
click at [705, 174] on icon "button" at bounding box center [704, 170] width 11 height 11
select select "490"
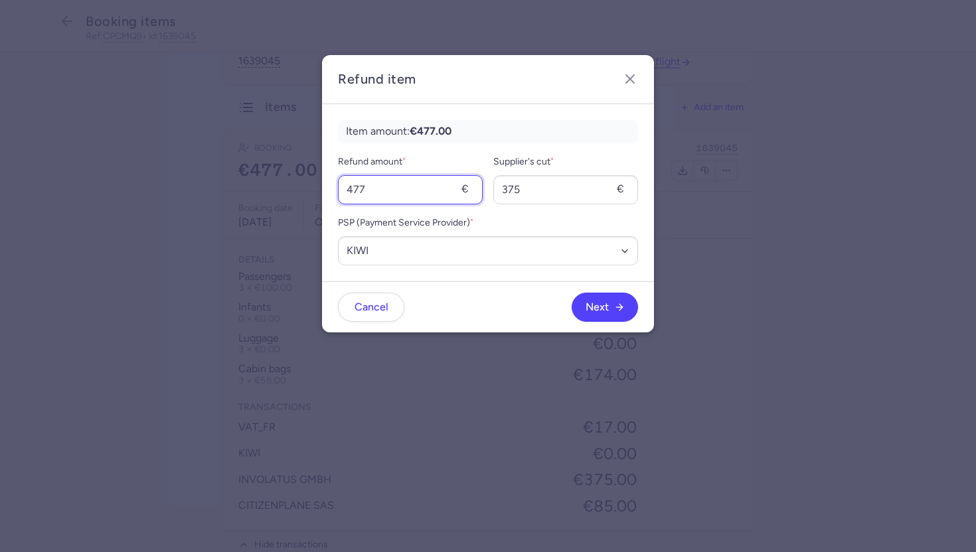
click at [431, 193] on input "477" at bounding box center [410, 189] width 145 height 29
type input "174"
click at [560, 193] on input "375" at bounding box center [565, 189] width 145 height 29
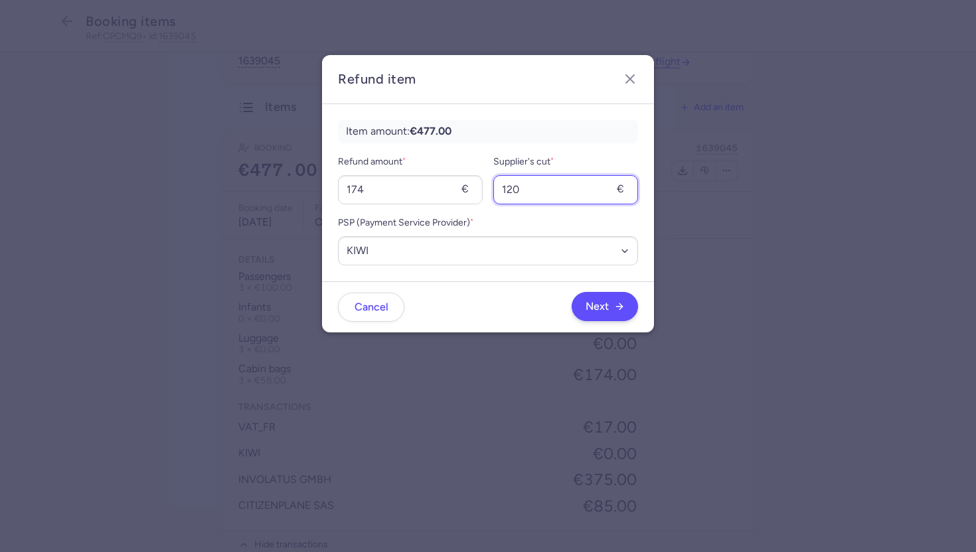
type input "120"
click at [603, 304] on span "Next" at bounding box center [597, 307] width 23 height 12
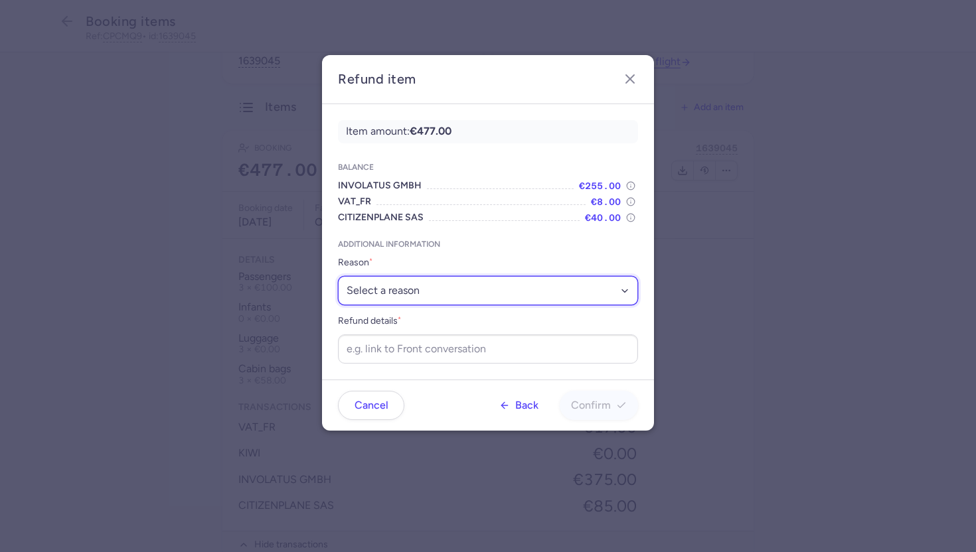
click at [517, 279] on select "Select a reason ✈️ Airline ceasing ops 💼 Ancillary issue 📄 APIS missing ⚙️ Citi…" at bounding box center [488, 290] width 300 height 29
select select "ANCILLARY_ISSUE"
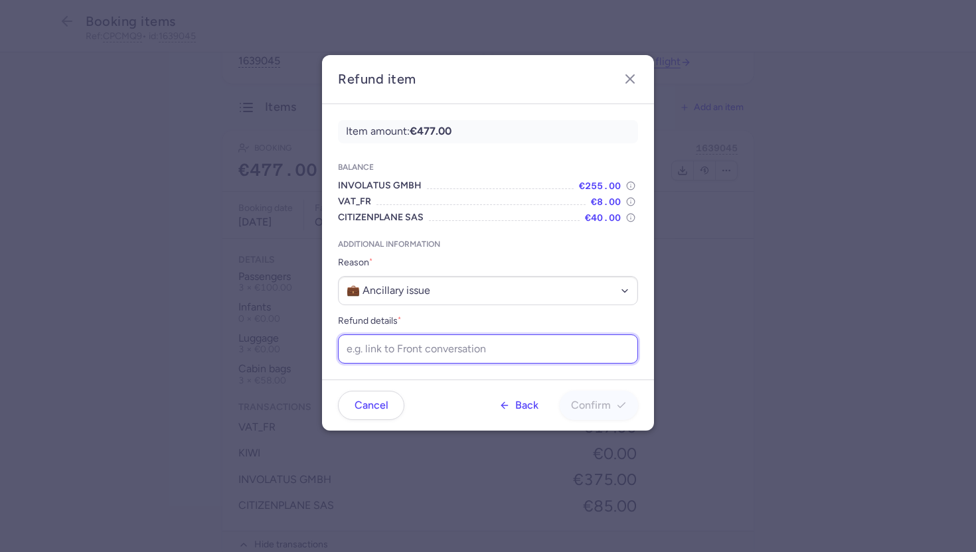
click at [434, 360] on input "Refund details *" at bounding box center [488, 349] width 300 height 29
paste input "https://app.frontapp.com/open/cnv_f1yx0zm?key=u-In4aJANFl8Y8JDWTYZTNox4oYs-z0B"
type input "https://app.frontapp.com/open/cnv_f1yx0zm?key=u-In4aJANFl8Y8JDWTYZTNox4oYs-z0B"
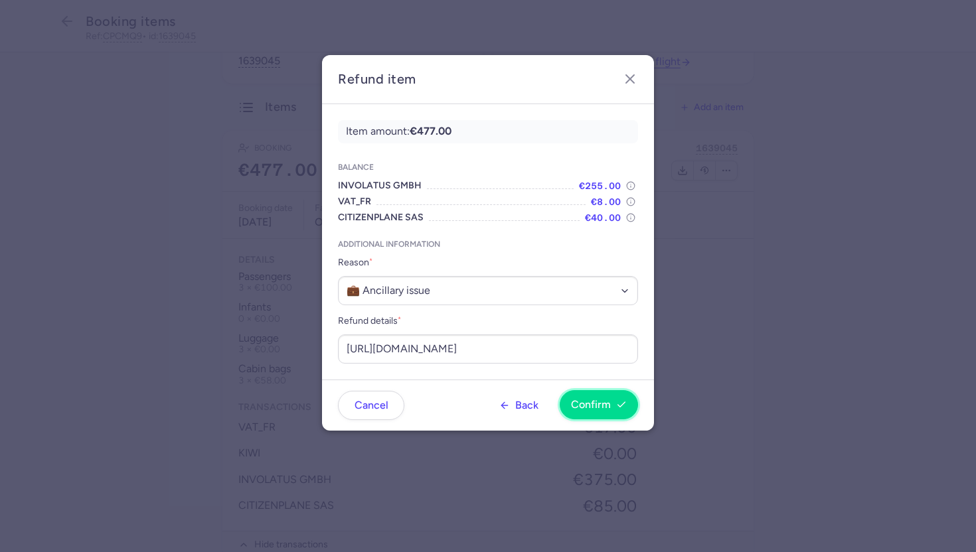
click at [598, 401] on span "Confirm" at bounding box center [591, 405] width 40 height 12
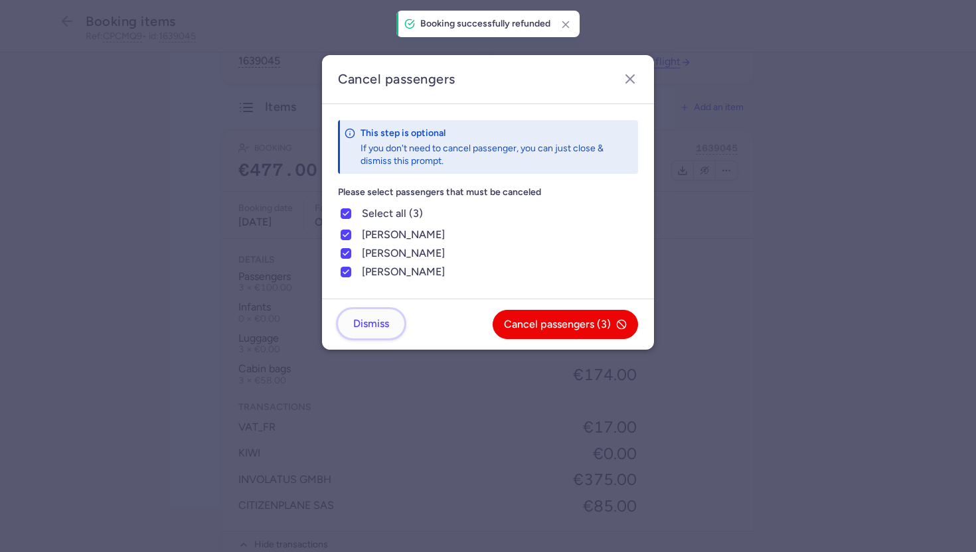
click at [381, 325] on span "Dismiss" at bounding box center [371, 324] width 36 height 12
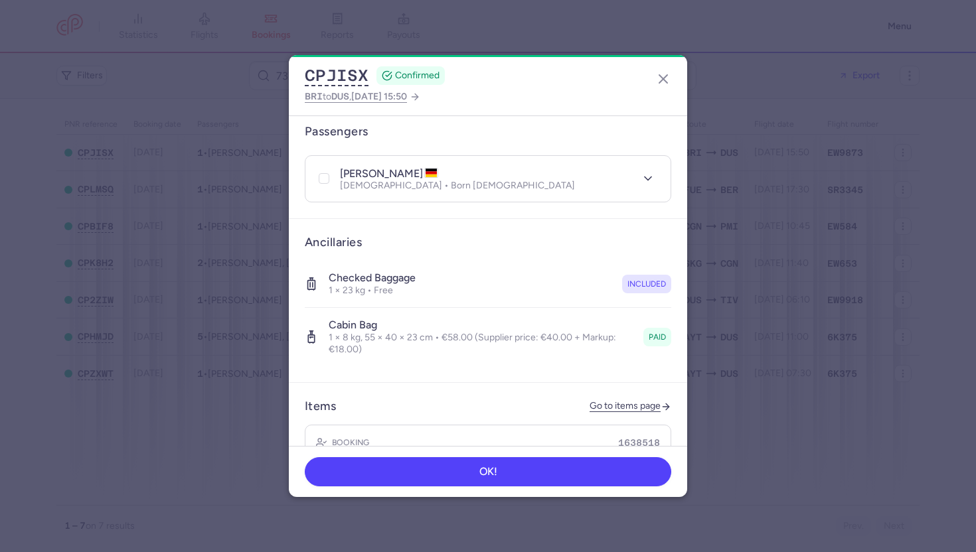
scroll to position [354, 0]
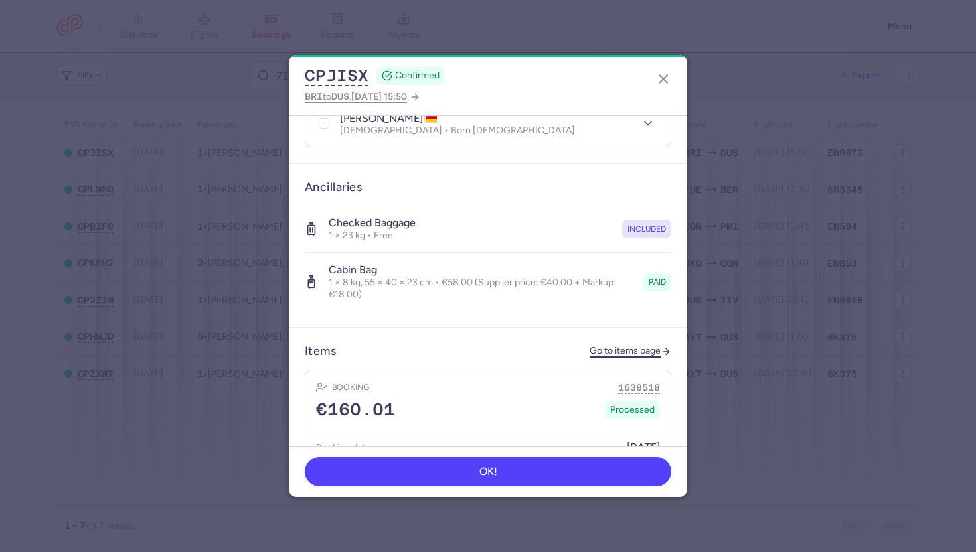
click at [603, 346] on link "Go to items page" at bounding box center [630, 351] width 82 height 11
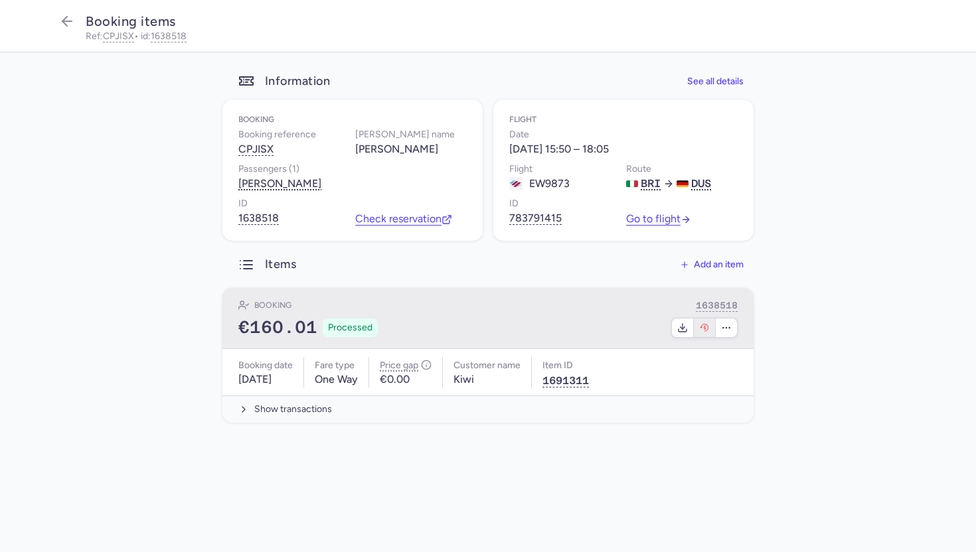
click at [704, 329] on icon "button" at bounding box center [704, 328] width 11 height 11
select select "490"
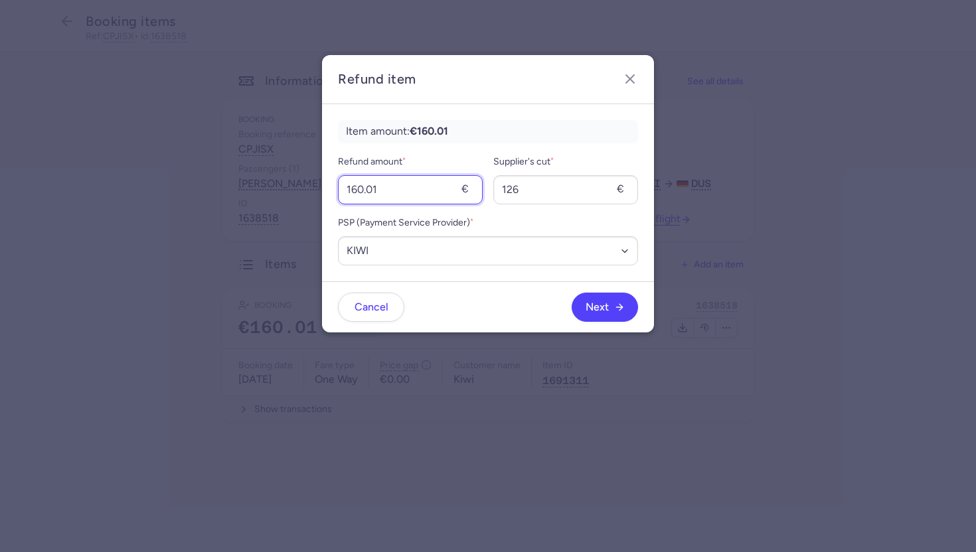
click at [386, 189] on input "160.01" at bounding box center [410, 189] width 145 height 29
type input "58"
click at [546, 196] on input "126" at bounding box center [565, 189] width 145 height 29
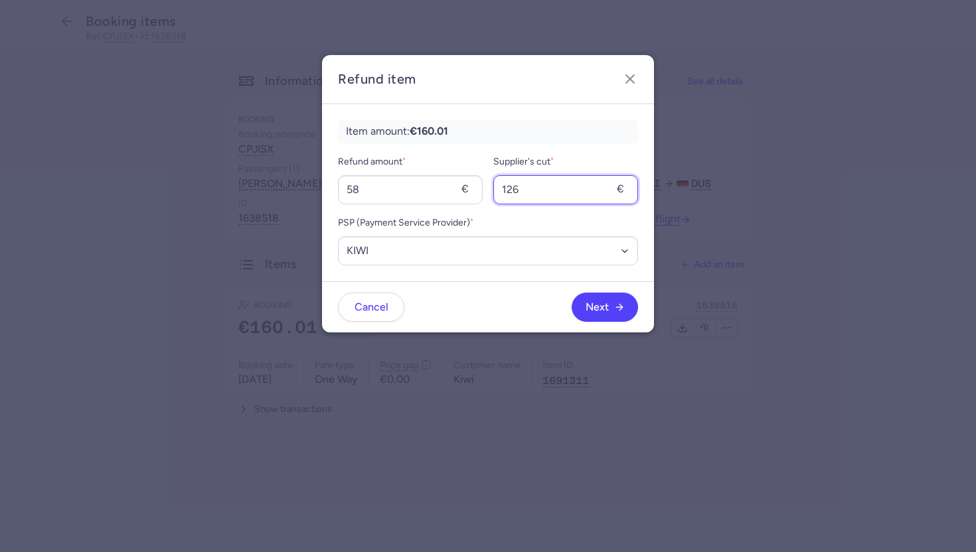
click at [546, 196] on input "126" at bounding box center [565, 189] width 145 height 29
type input "40"
click at [607, 299] on button "Next" at bounding box center [605, 306] width 66 height 29
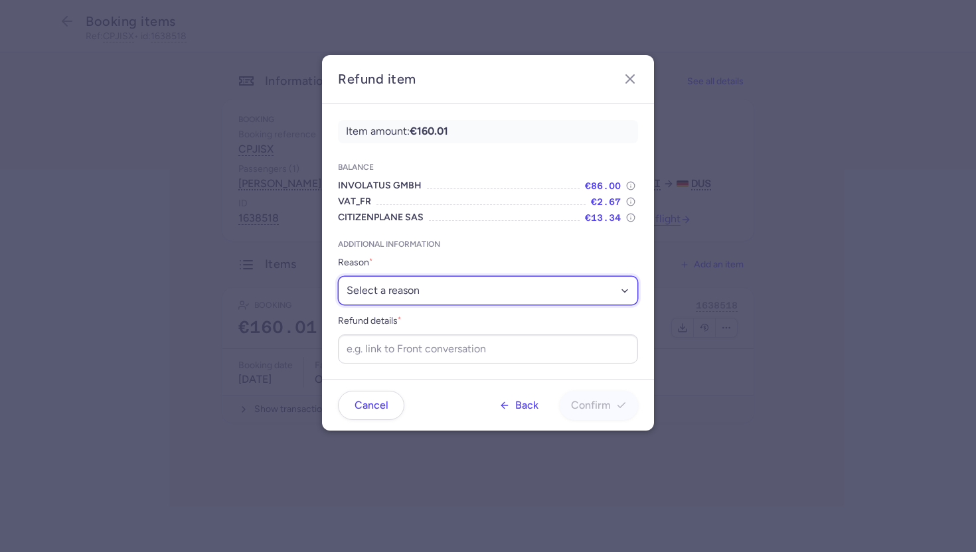
click at [561, 298] on select "Select a reason ✈️ Airline ceasing ops 💼 Ancillary issue 📄 APIS missing ⚙️ Citi…" at bounding box center [488, 290] width 300 height 29
select select "ANCILLARY_ISSUE"
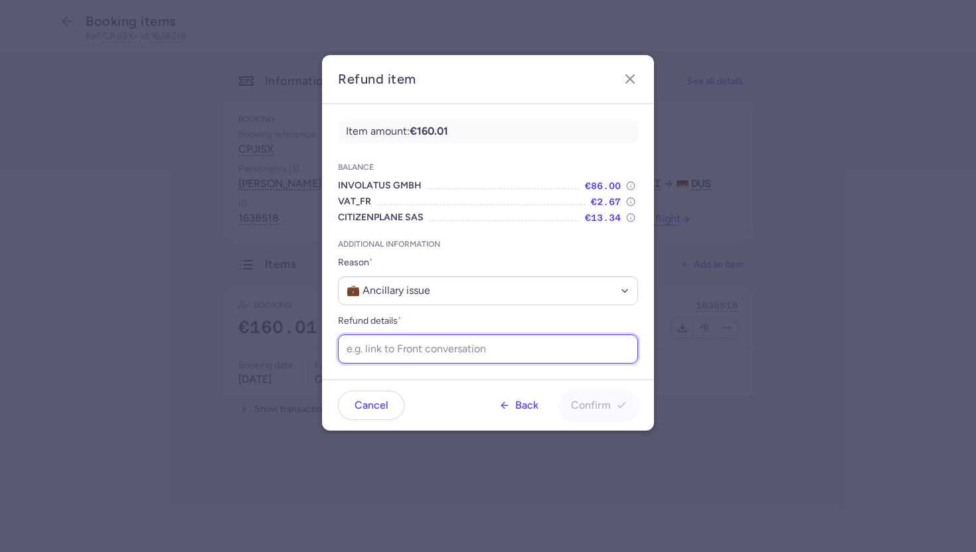
click at [402, 360] on input "Refund details *" at bounding box center [488, 349] width 300 height 29
paste input "https://app.frontapp.com/open/cnv_f1yx11e?key=3Ydii65aL9qE8ayyhe729ns8KenLBcl9"
type input "https://app.frontapp.com/open/cnv_f1yx11e?key=3Ydii65aL9qE8ayyhe729ns8KenLBcl9"
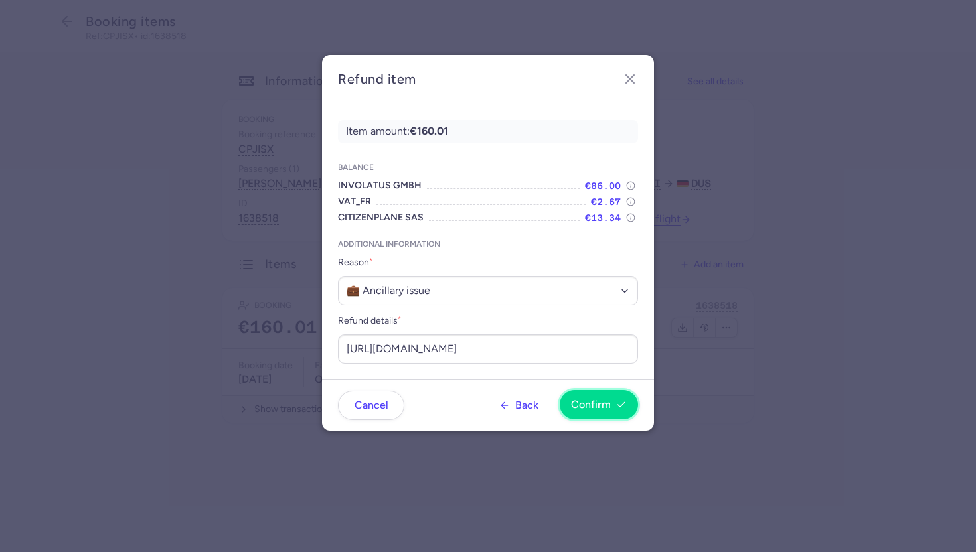
click at [606, 420] on button "Confirm" at bounding box center [599, 404] width 78 height 29
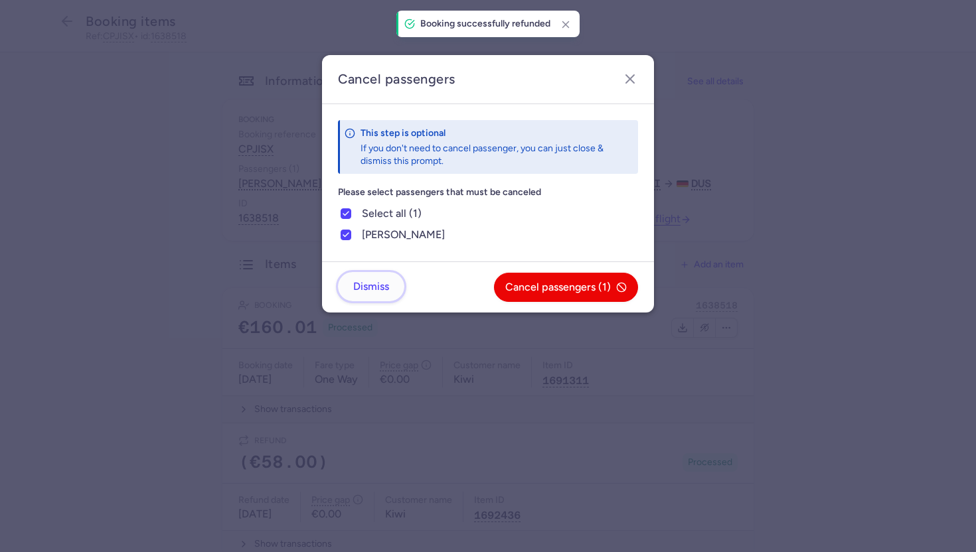
click at [381, 287] on span "Dismiss" at bounding box center [371, 287] width 36 height 12
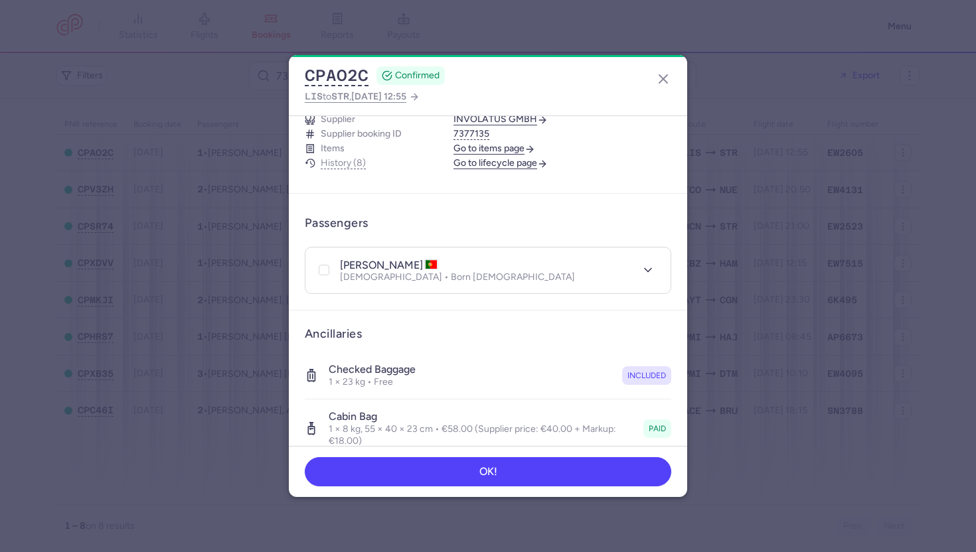
scroll to position [212, 0]
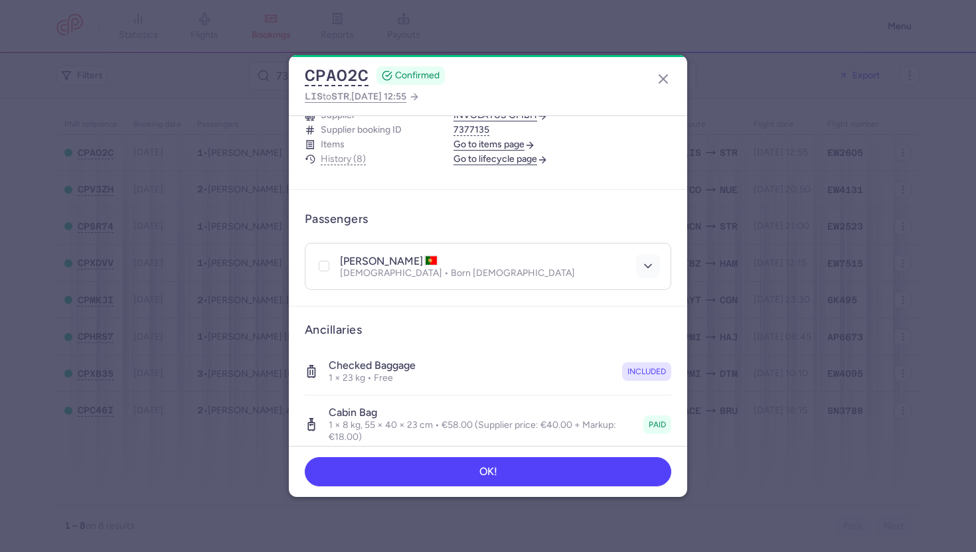
click at [650, 254] on button "button" at bounding box center [648, 266] width 24 height 24
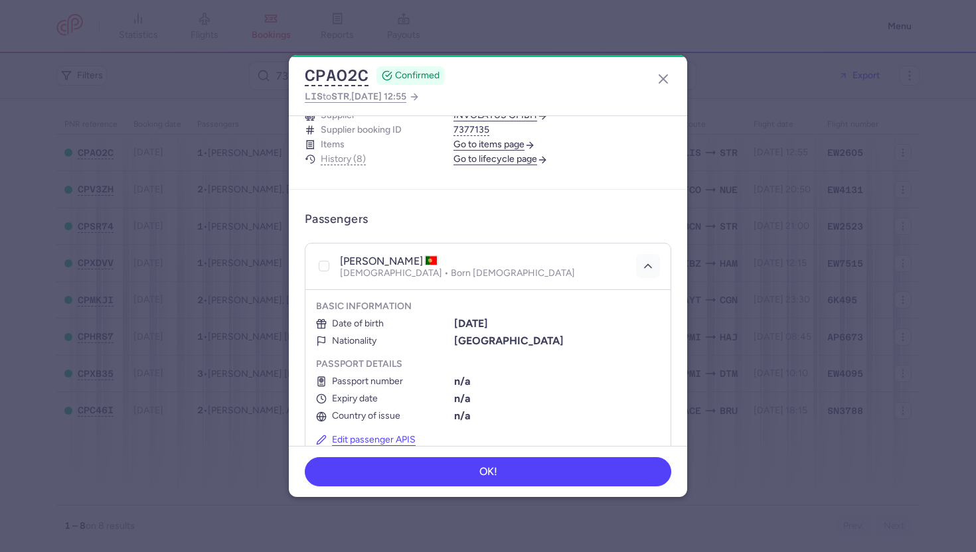
click at [650, 260] on icon "button" at bounding box center [647, 266] width 13 height 13
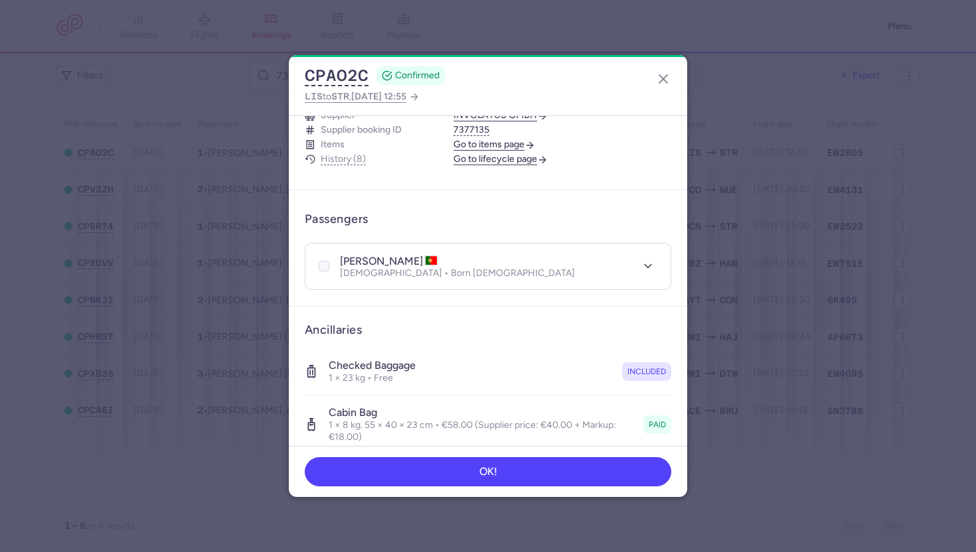
click at [318, 258] on div at bounding box center [324, 266] width 16 height 16
click at [319, 261] on input "checkbox" at bounding box center [324, 266] width 11 height 11
click at [643, 214] on button "More" at bounding box center [641, 219] width 60 height 26
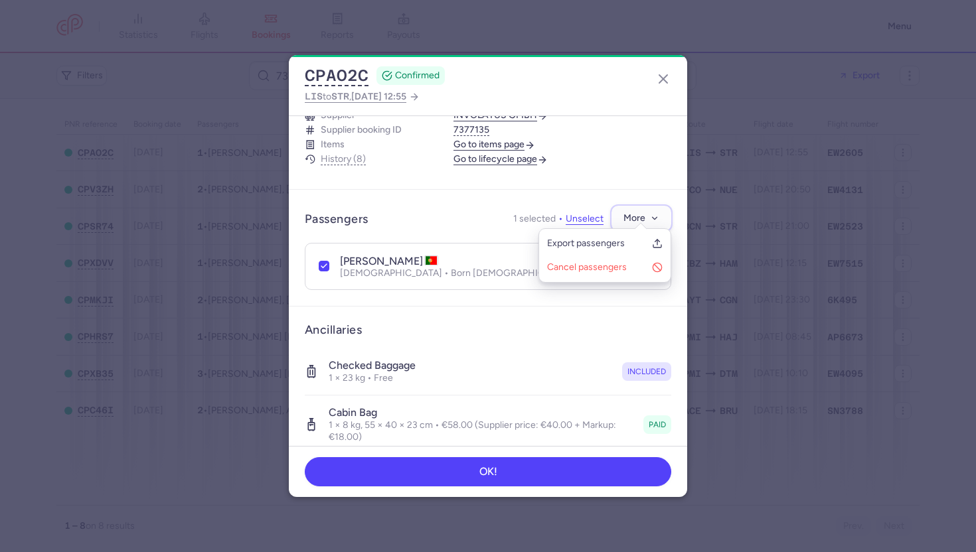
click at [643, 214] on button "More" at bounding box center [641, 219] width 60 height 26
click at [326, 264] on polyline at bounding box center [323, 266] width 5 height 4
click at [326, 261] on input "checkbox" at bounding box center [324, 266] width 11 height 11
checkbox input "false"
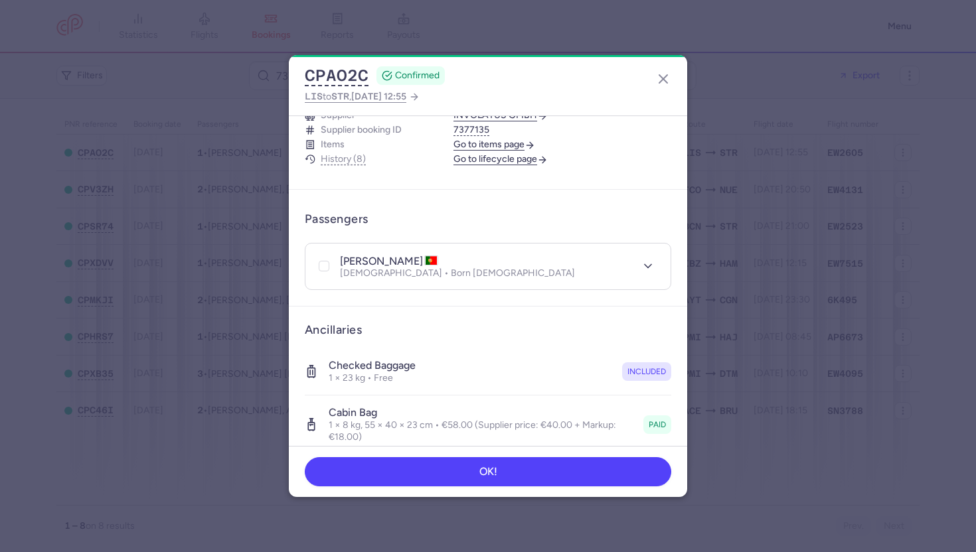
click at [496, 139] on link "Go to items page" at bounding box center [494, 145] width 82 height 12
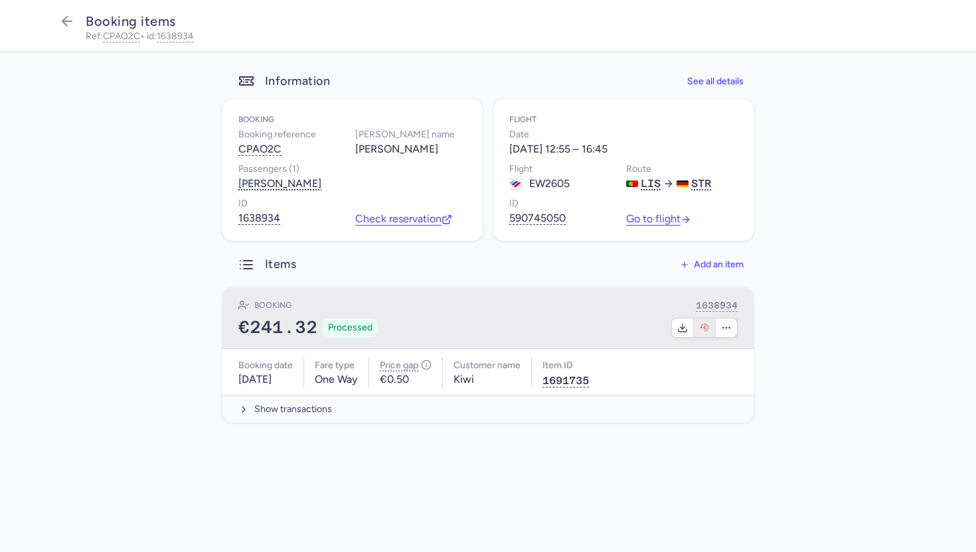
click at [700, 322] on button "button" at bounding box center [705, 328] width 22 height 19
select select "490"
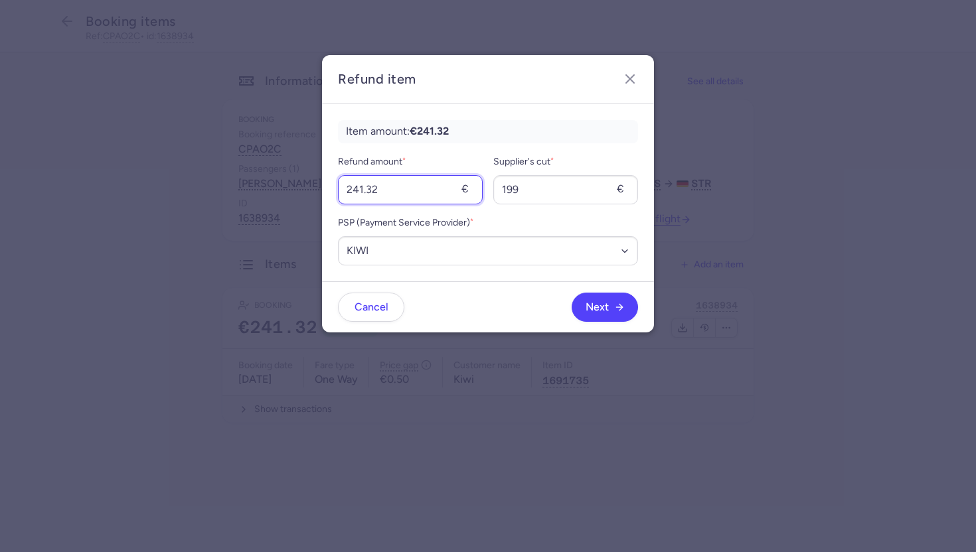
click at [415, 192] on input "241.32" at bounding box center [410, 189] width 145 height 29
type input "58"
click at [543, 194] on input "199" at bounding box center [565, 189] width 145 height 29
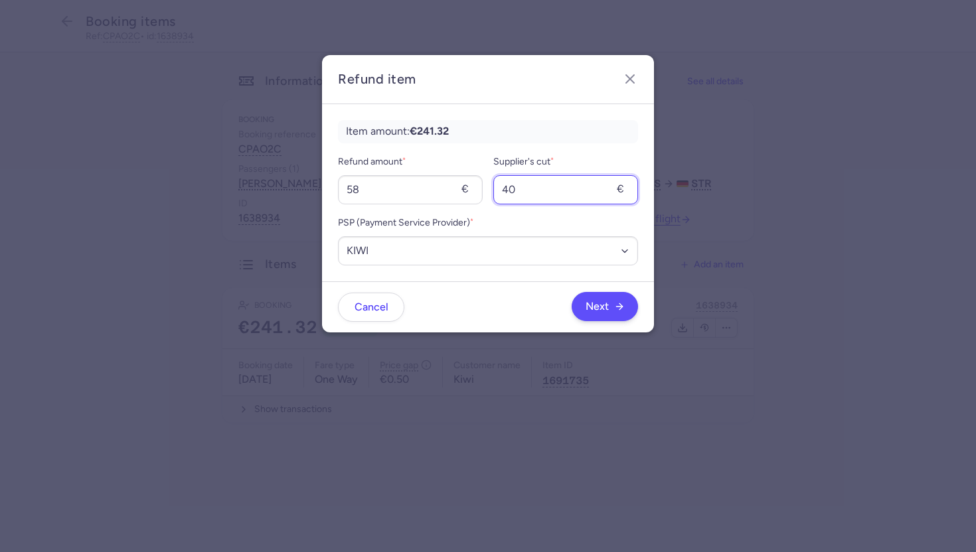
type input "40"
click at [606, 303] on span "Next" at bounding box center [597, 307] width 23 height 12
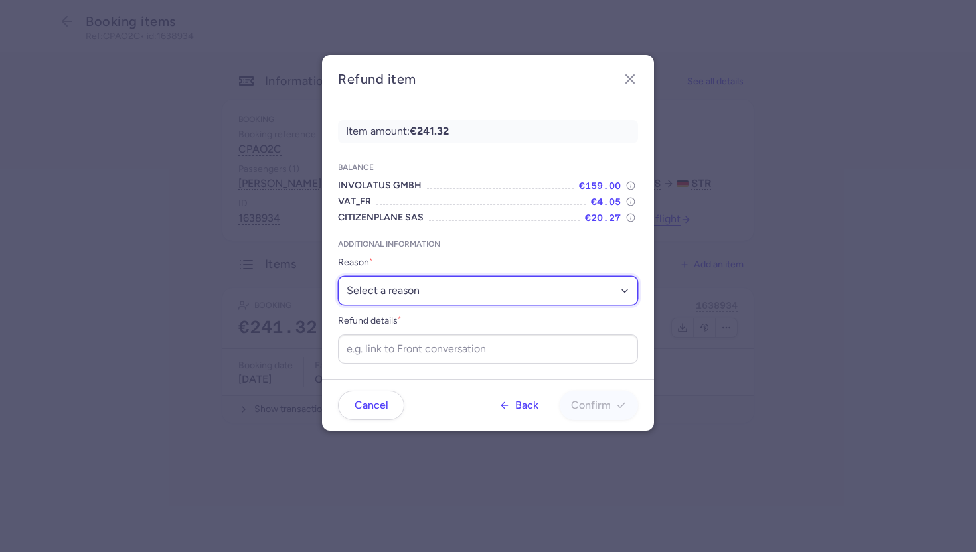
click at [534, 293] on select "Select a reason ✈️ Airline ceasing ops 💼 Ancillary issue 📄 APIS missing ⚙️ Citi…" at bounding box center [488, 290] width 300 height 29
select select "ANCILLARY_ISSUE"
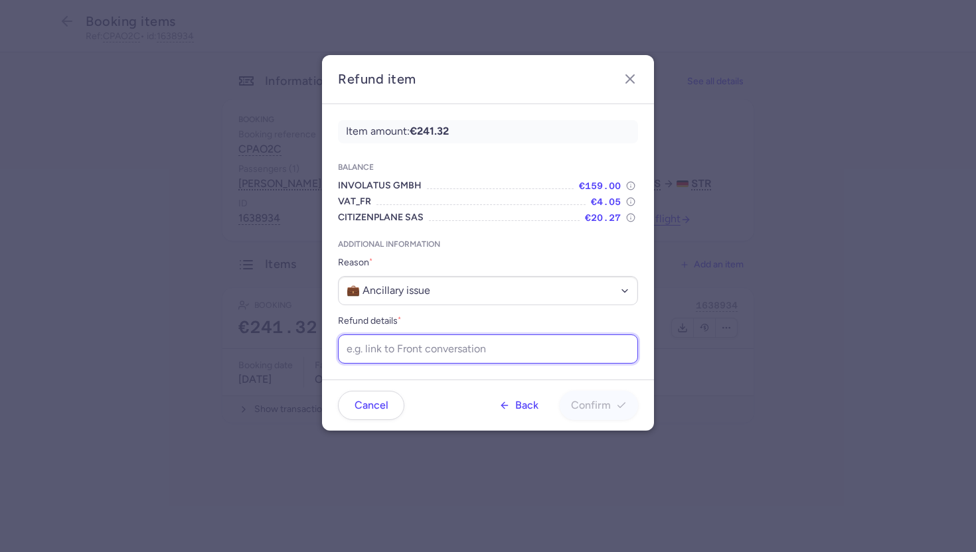
click at [475, 346] on input "Refund details *" at bounding box center [488, 349] width 300 height 29
paste input "https://app.frontapp.com/open/cnv_f1yx136?key=5QtcuhdIZFpYurGOs1h8GpEQrJUZxahA"
type input "https://app.frontapp.com/open/cnv_f1yx136?key=5QtcuhdIZFpYurGOs1h8GpEQrJUZxahA"
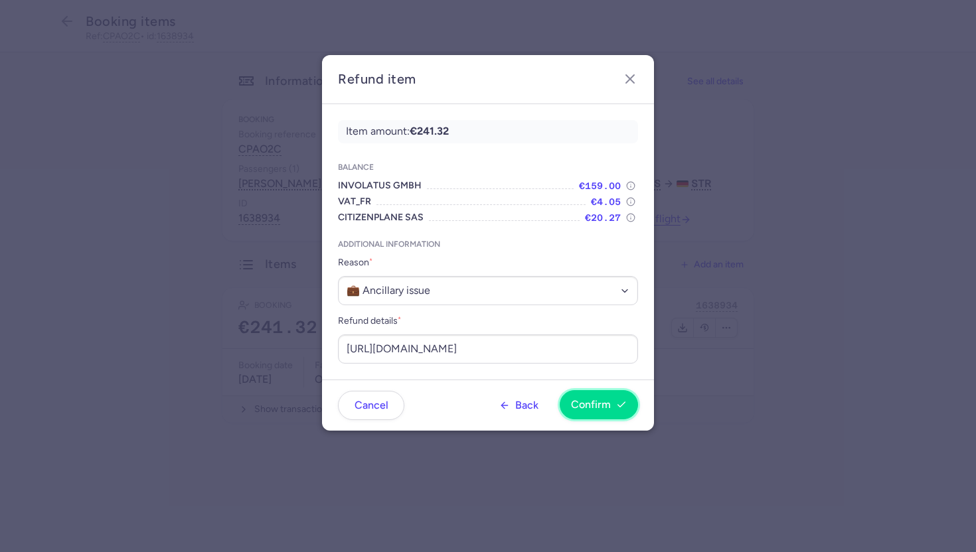
click at [629, 413] on button "Confirm" at bounding box center [599, 404] width 78 height 29
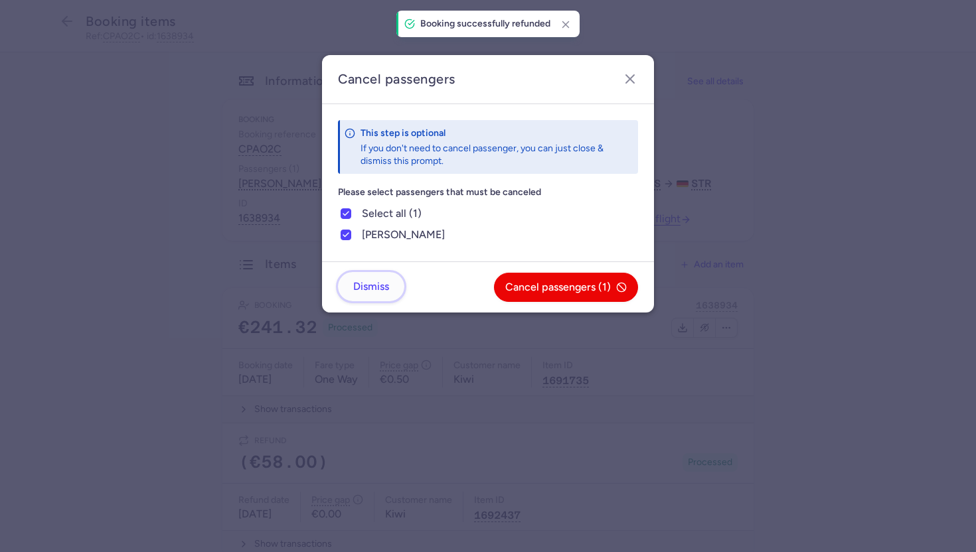
click at [371, 275] on button "Dismiss" at bounding box center [371, 286] width 66 height 29
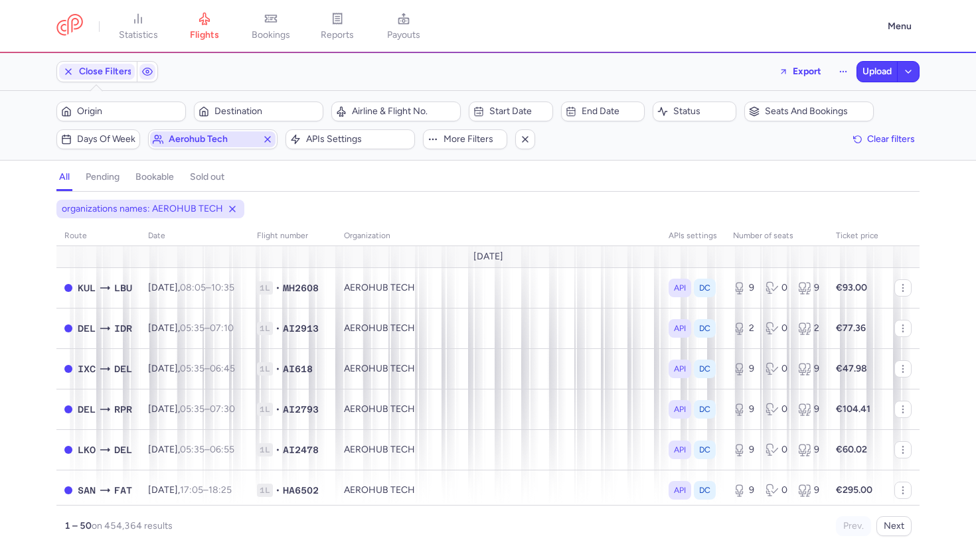
scroll to position [1275, 0]
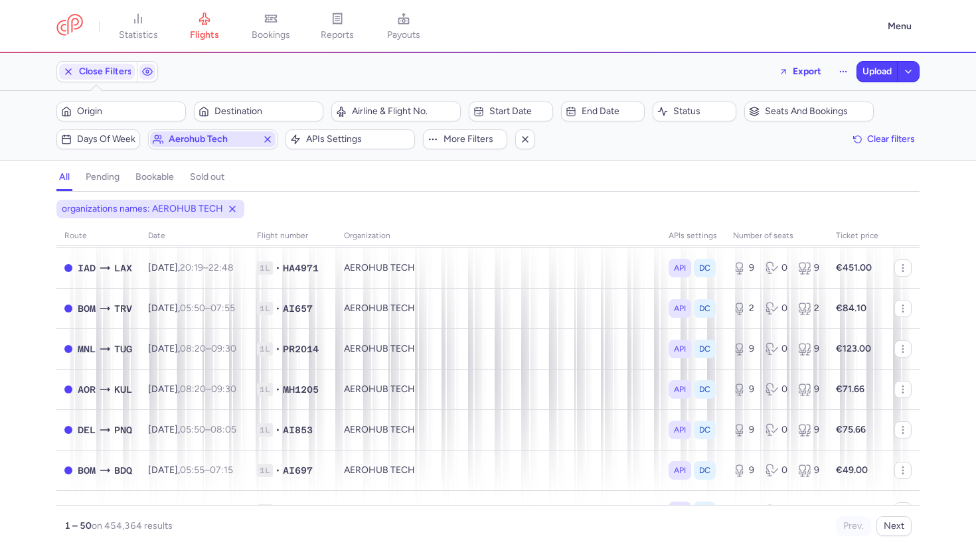
click at [274, 137] on span "aerohub tech" at bounding box center [212, 139] width 125 height 16
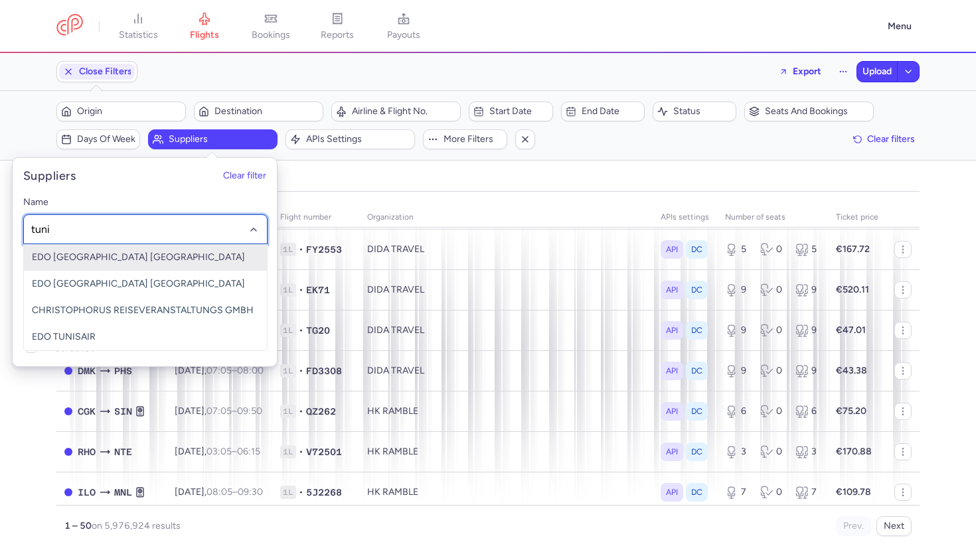
type input "tunis"
click at [140, 258] on span "EDO TUNISAIR ITALY" at bounding box center [145, 257] width 243 height 27
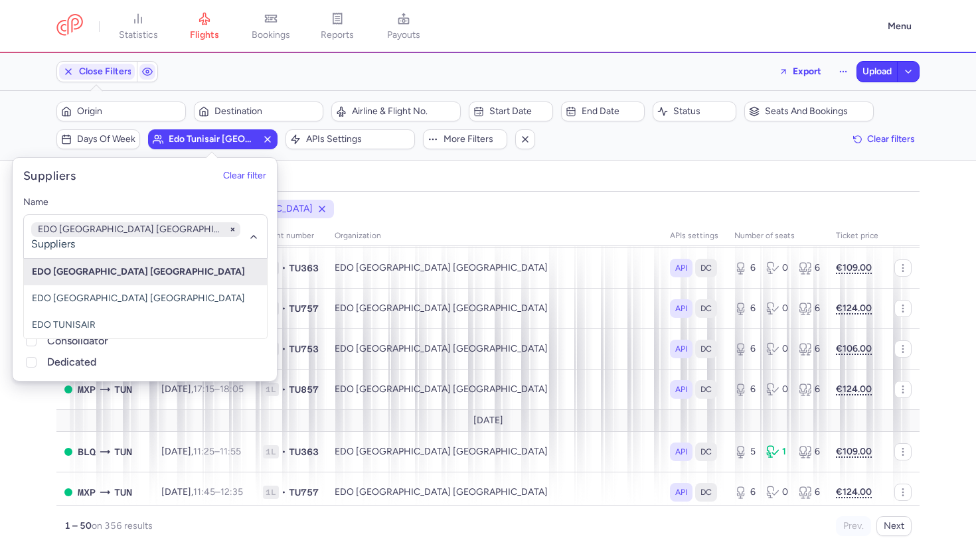
click at [376, 173] on div "all pending bookable sold out" at bounding box center [487, 180] width 863 height 23
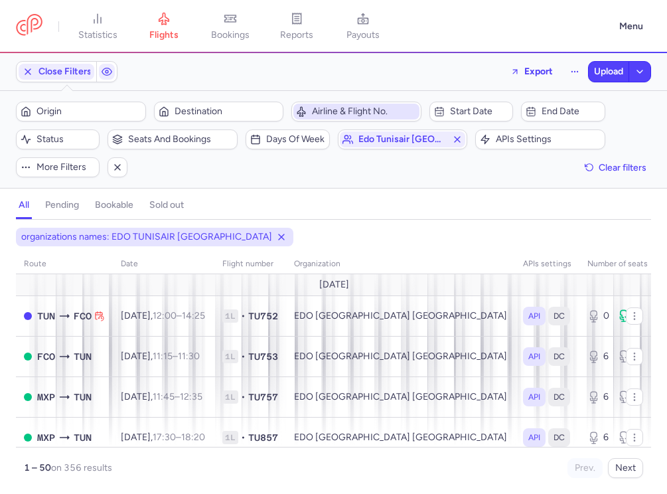
click at [366, 106] on span "Airline & Flight No." at bounding box center [364, 111] width 105 height 11
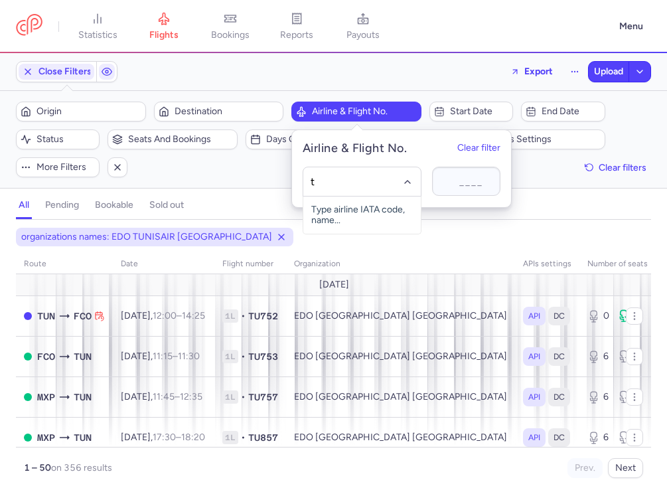
type input "tu"
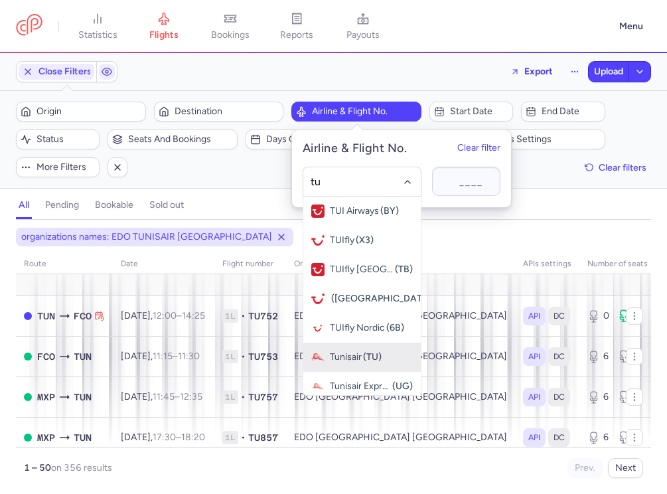
click at [368, 365] on span "Tunisair (TU)" at bounding box center [362, 357] width 118 height 29
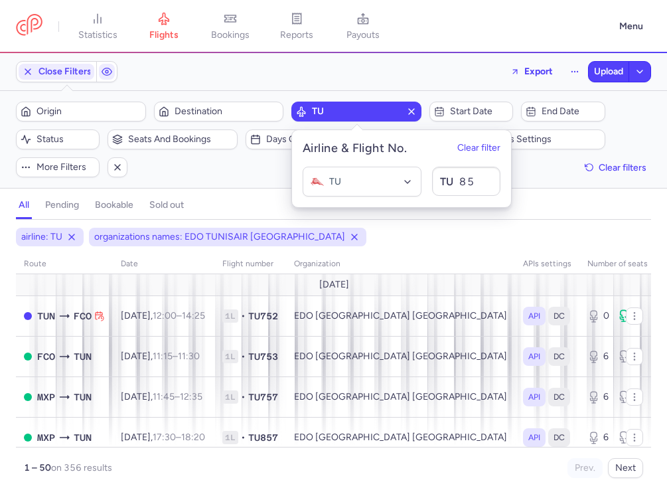
type input "859"
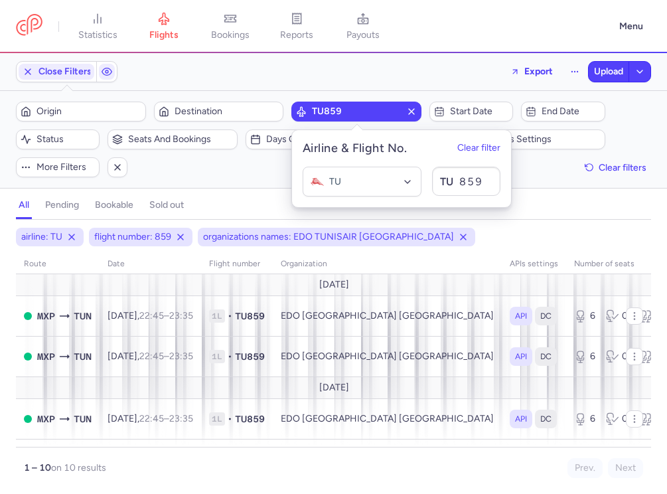
click at [475, 223] on div "airline: TU flight number: 859 organizations names: EDO TUNISAIR ITALY route da…" at bounding box center [333, 357] width 667 height 274
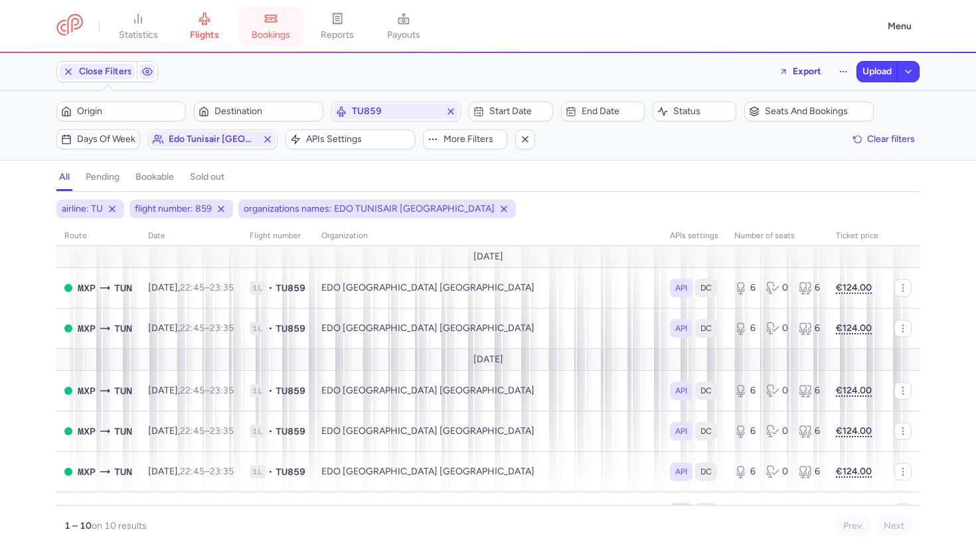
click at [281, 40] on span "bookings" at bounding box center [271, 35] width 39 height 12
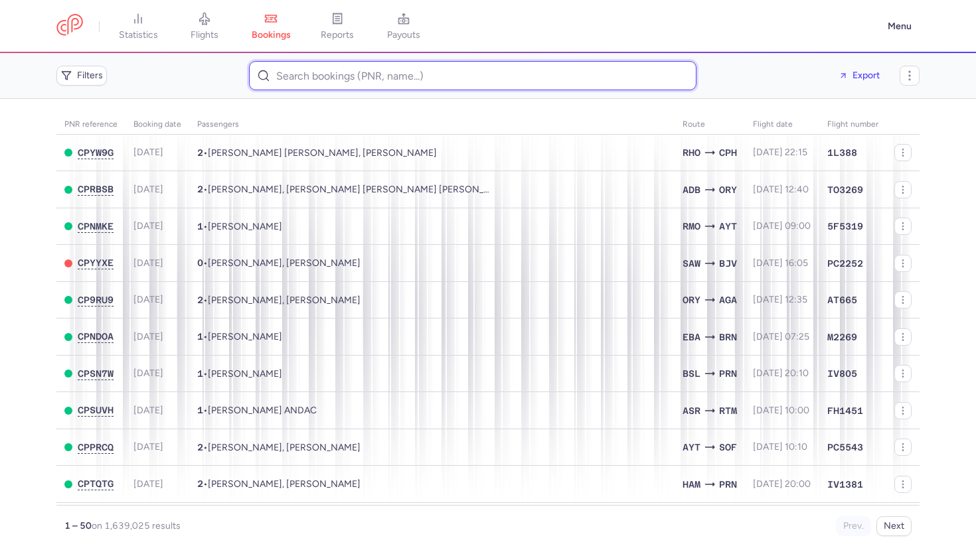
click at [393, 80] on input at bounding box center [472, 75] width 447 height 29
paste input "CP5ve8"
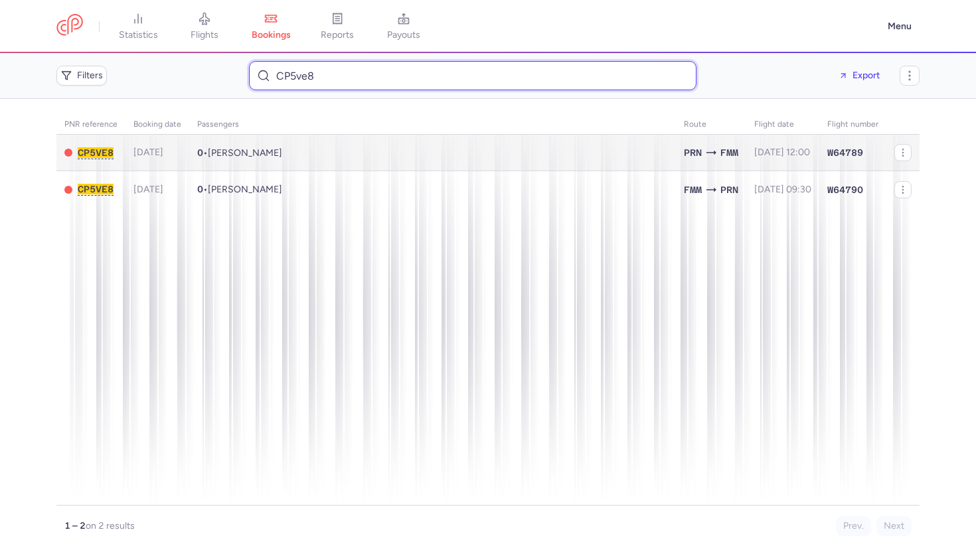
type input "CP5ve8"
click at [333, 155] on td "0 • Maxim MOOR" at bounding box center [432, 153] width 487 height 37
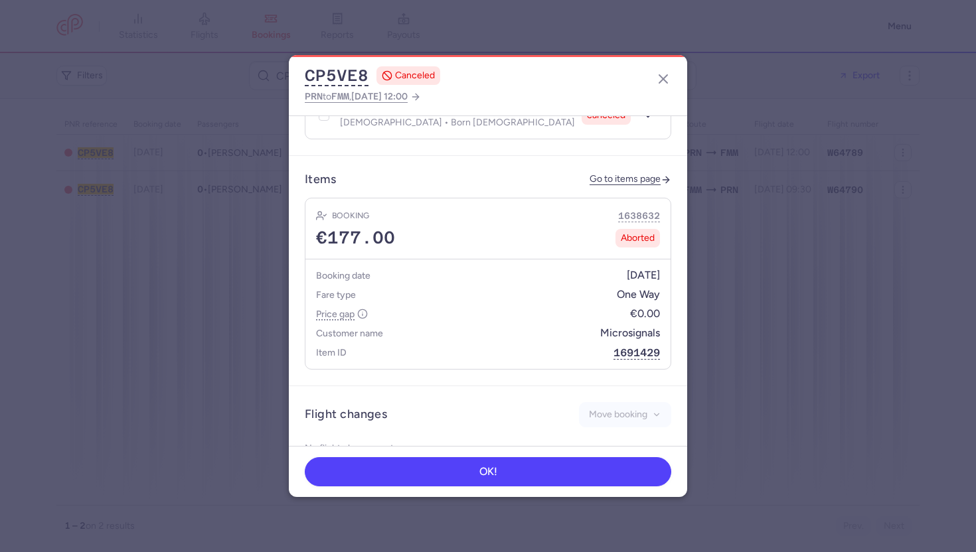
scroll to position [351, 0]
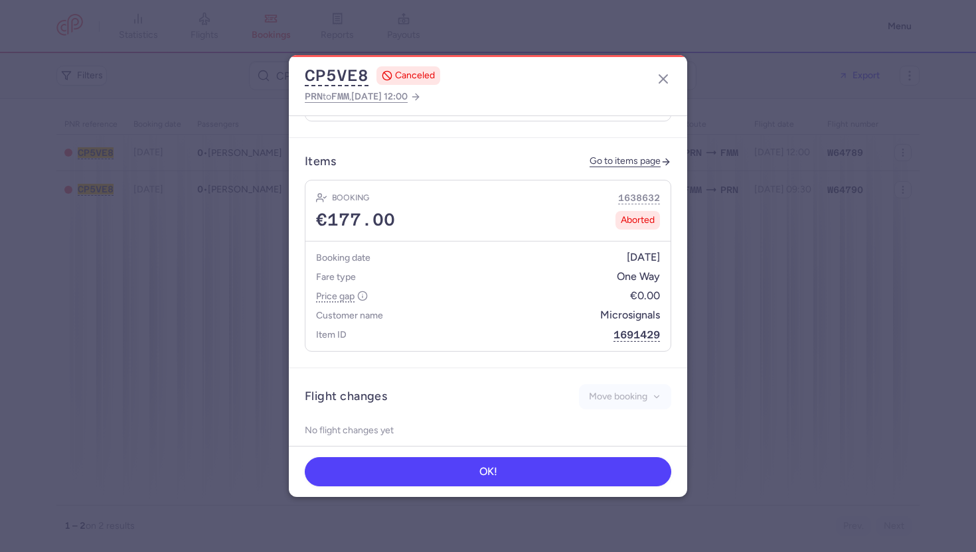
click at [243, 242] on dialog "CP5VE8 CANCELED PRN to FMM , 2025 Aug 31, 12:00 General information Summary CP …" at bounding box center [487, 276] width 933 height 442
click at [656, 74] on icon "button" at bounding box center [663, 79] width 16 height 16
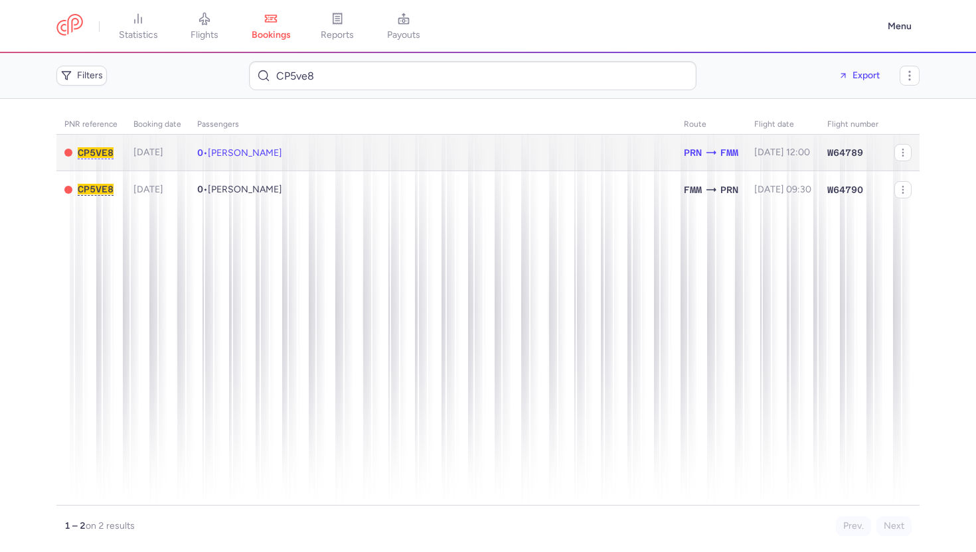
click at [457, 169] on td "0 • Maxim MOOR" at bounding box center [432, 153] width 487 height 37
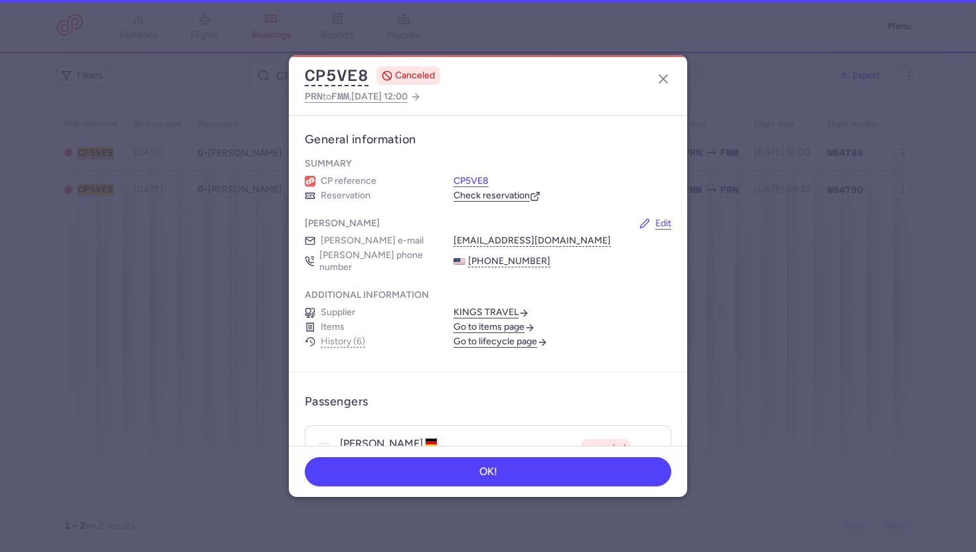
click at [455, 178] on button "CP5VE8" at bounding box center [470, 181] width 35 height 12
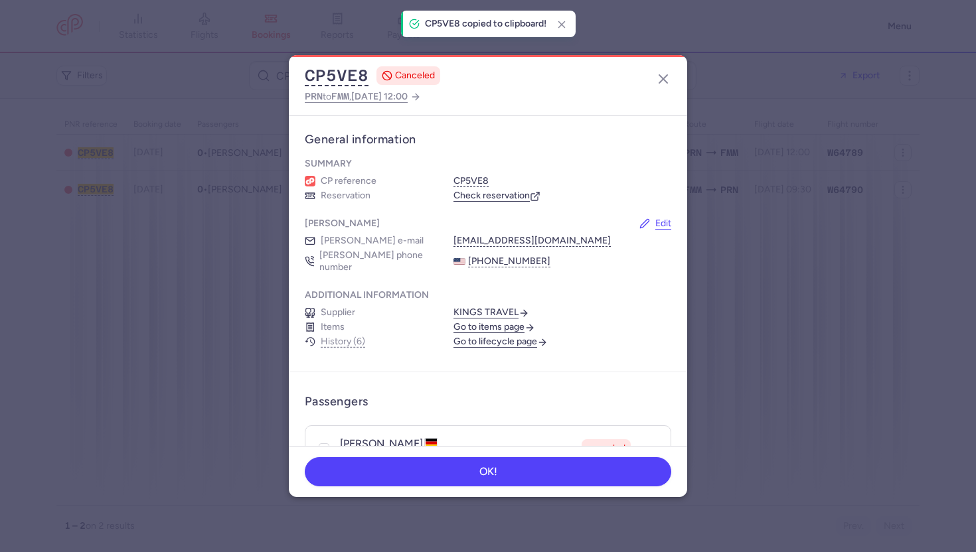
click at [661, 91] on div "CP5VE8 CANCELED PRN to FMM , 2025 Aug 31, 12:00" at bounding box center [488, 85] width 398 height 60
click at [661, 82] on line "button" at bounding box center [663, 79] width 8 height 8
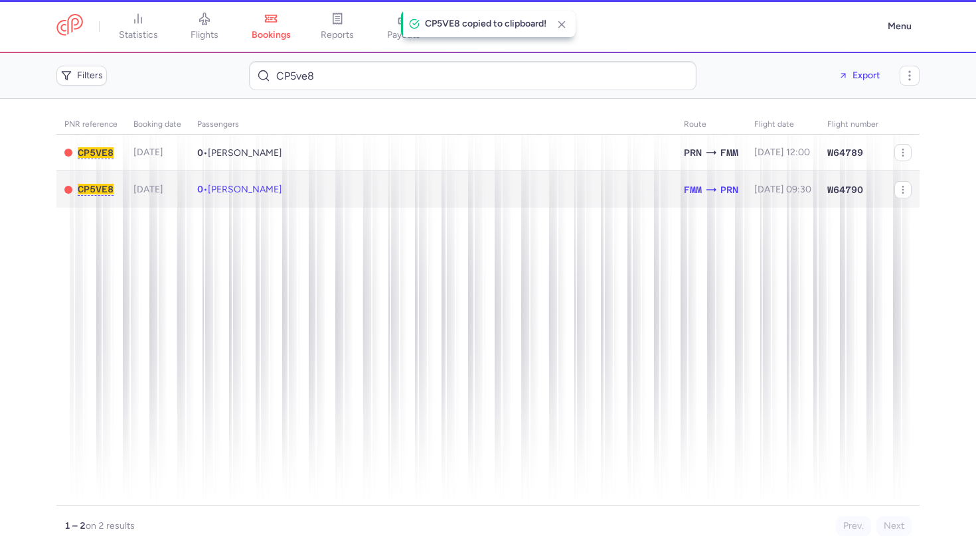
click at [479, 179] on td "0 • Maxim MOOR" at bounding box center [432, 189] width 487 height 37
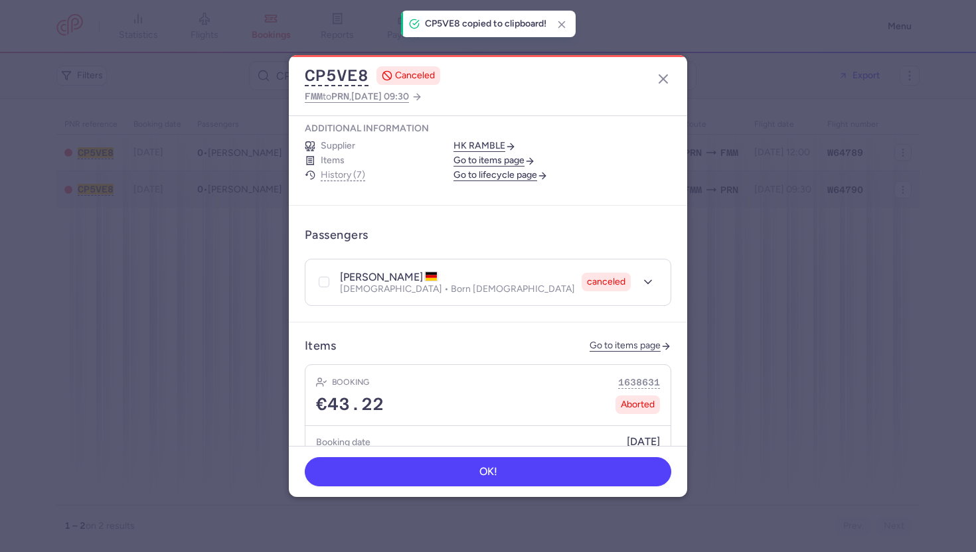
scroll to position [167, 0]
click at [667, 72] on icon "button" at bounding box center [663, 79] width 16 height 16
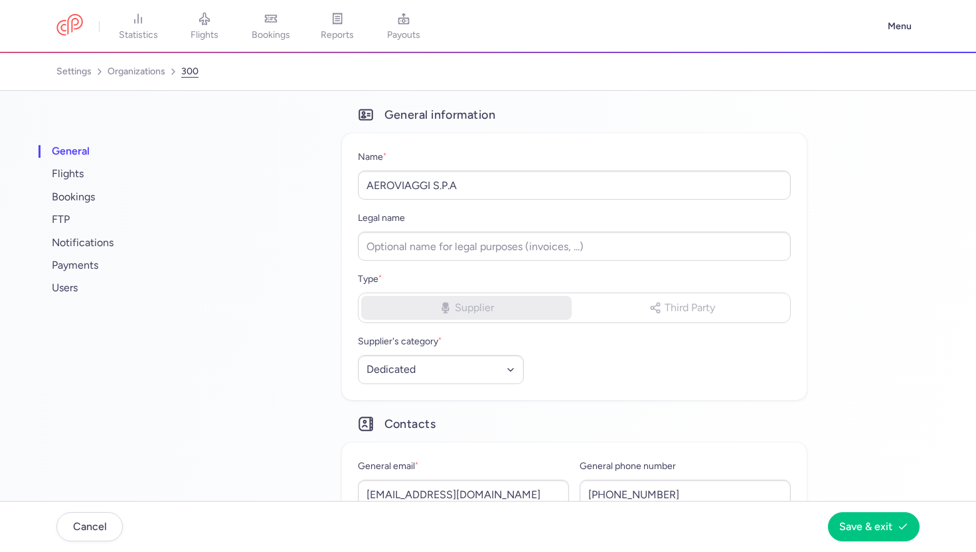
select select "DEDICATED"
select select "it"
click at [114, 283] on span "users" at bounding box center [132, 288] width 166 height 23
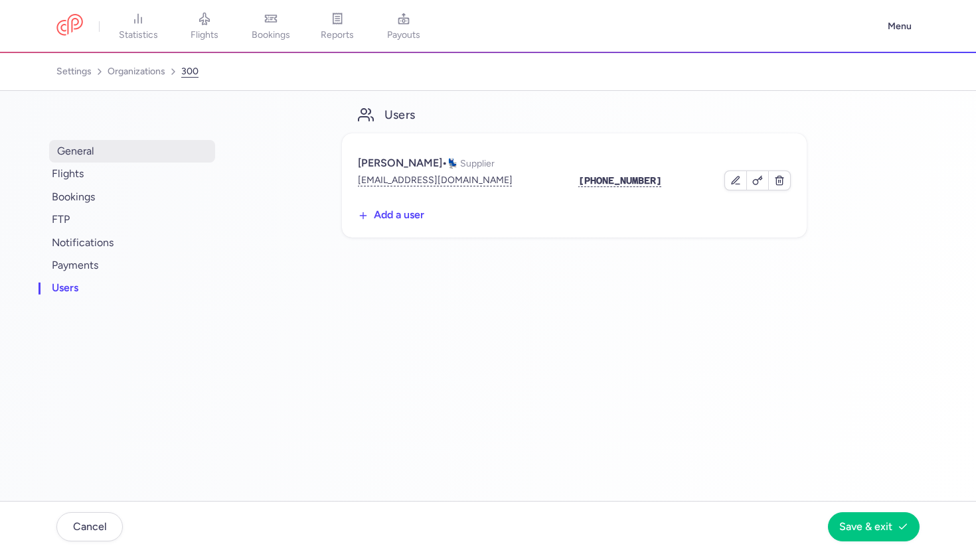
click at [104, 158] on span "general" at bounding box center [132, 151] width 166 height 23
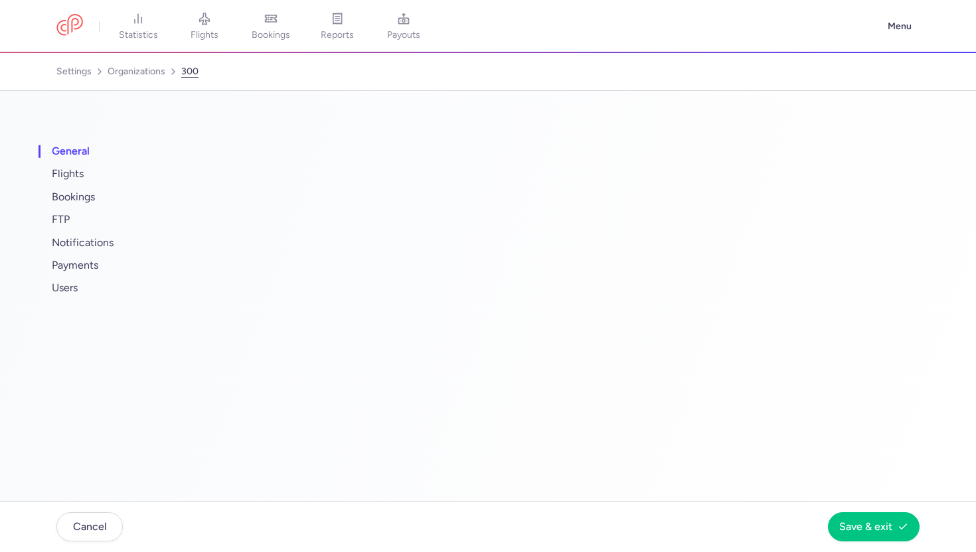
select select "DEDICATED"
select select "it"
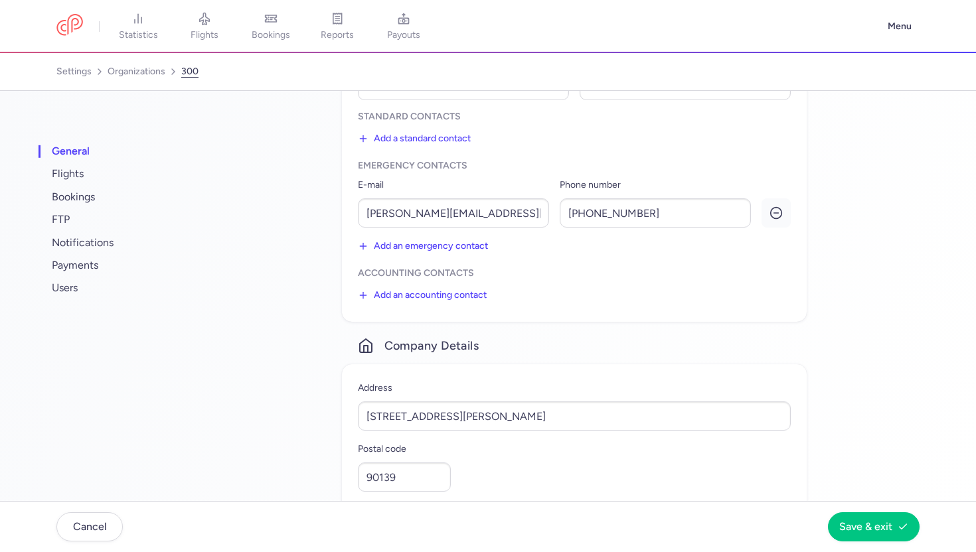
scroll to position [413, 0]
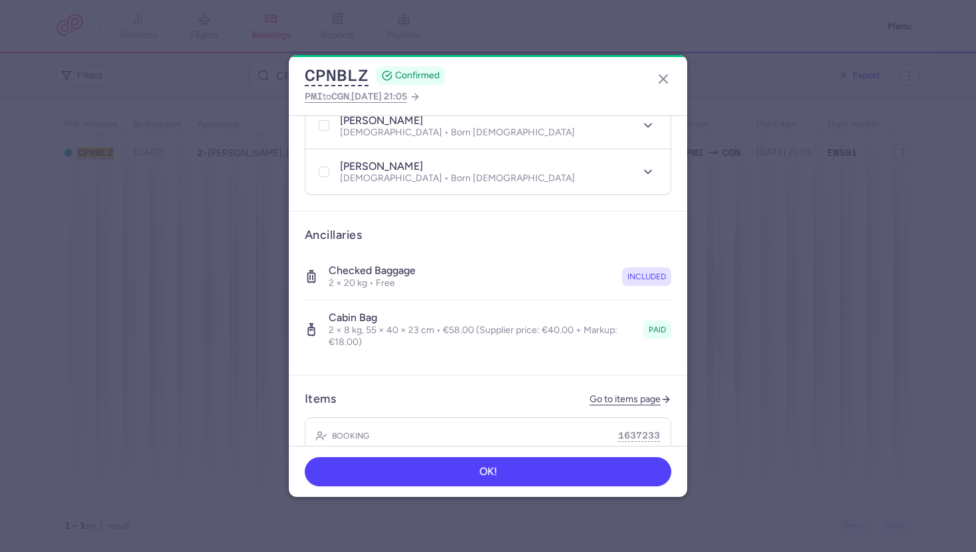
scroll to position [343, 0]
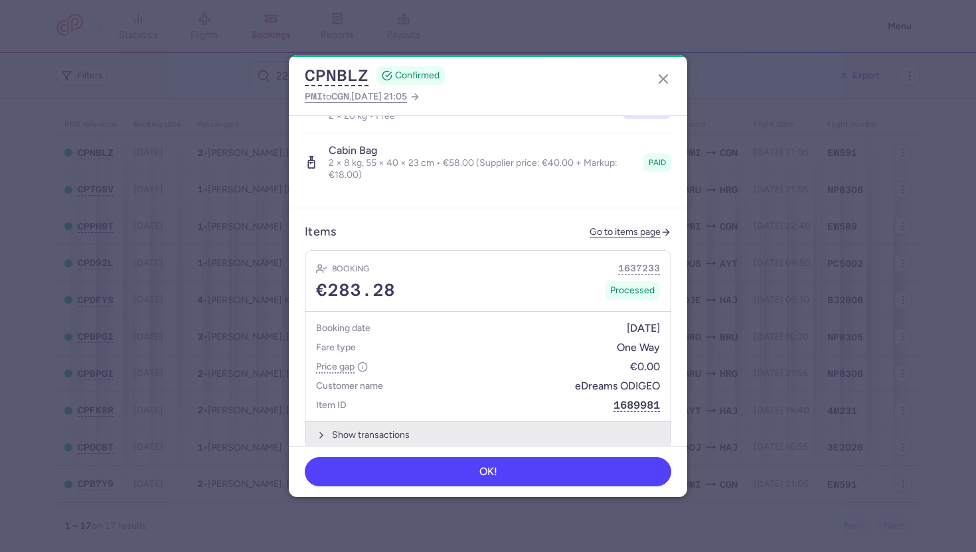
click at [373, 426] on button "Show transactions" at bounding box center [487, 435] width 365 height 27
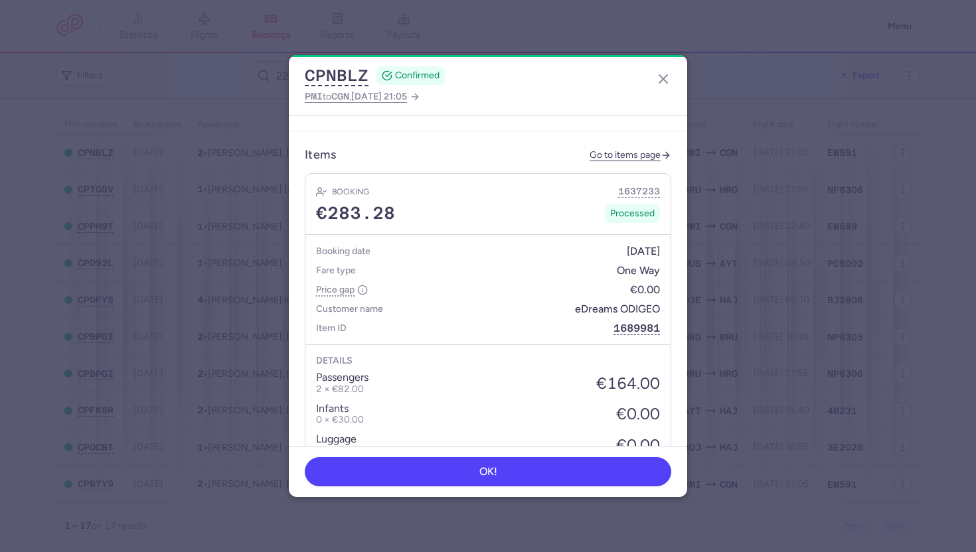
scroll to position [432, 0]
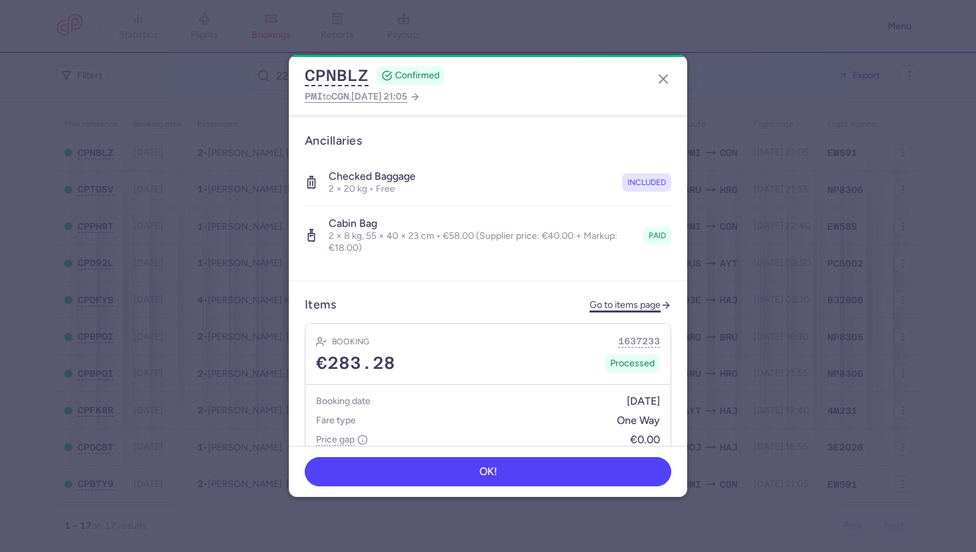
click at [617, 300] on link "Go to items page" at bounding box center [630, 305] width 82 height 11
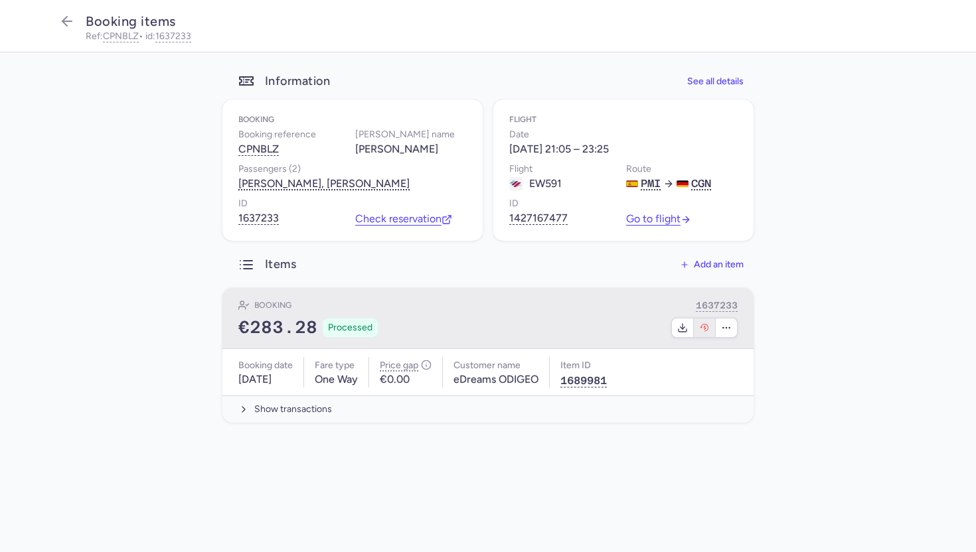
click at [701, 326] on icon "button" at bounding box center [704, 327] width 9 height 7
select select "262"
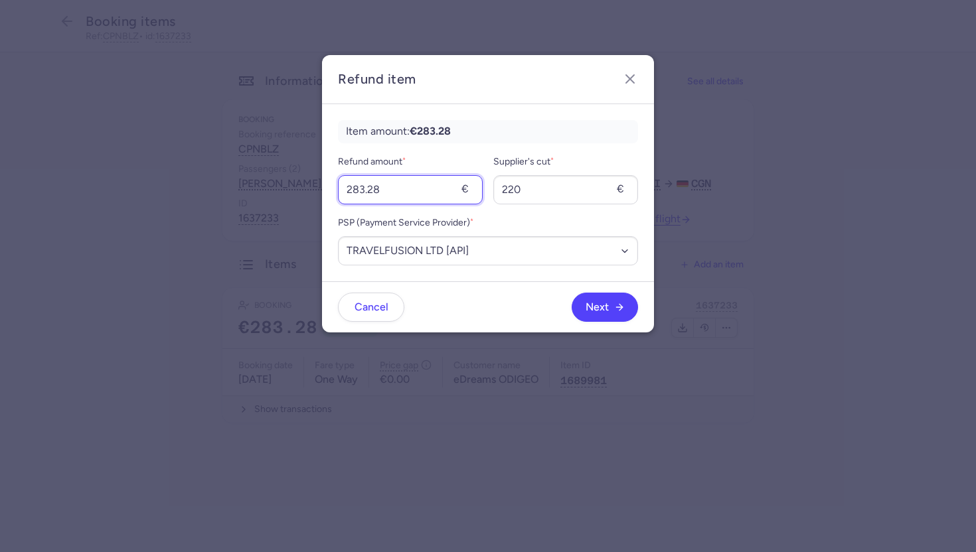
click at [390, 183] on input "283.28" at bounding box center [410, 189] width 145 height 29
type input "116"
click at [544, 204] on input "220" at bounding box center [565, 189] width 145 height 29
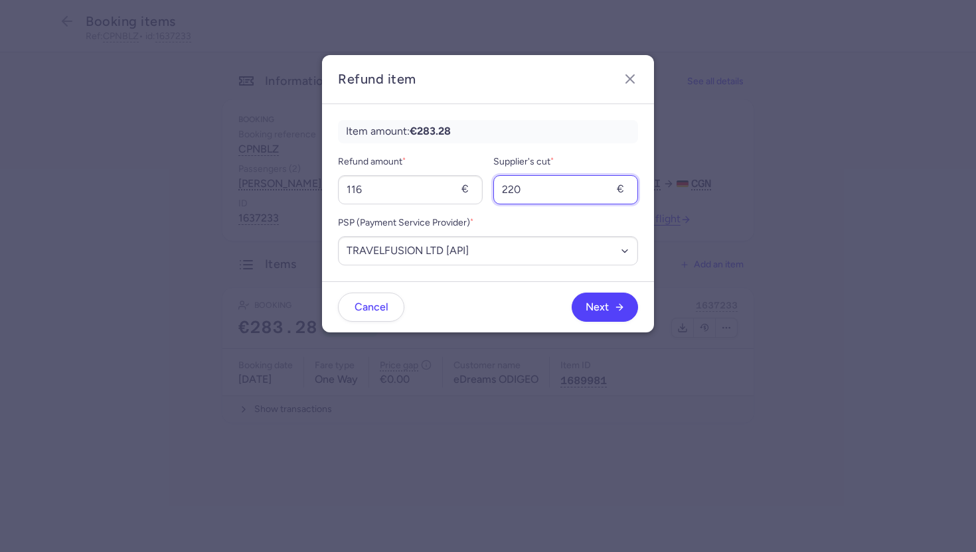
click at [544, 204] on input "220" at bounding box center [565, 189] width 145 height 29
type input "80"
click at [606, 315] on button "Next" at bounding box center [605, 306] width 66 height 29
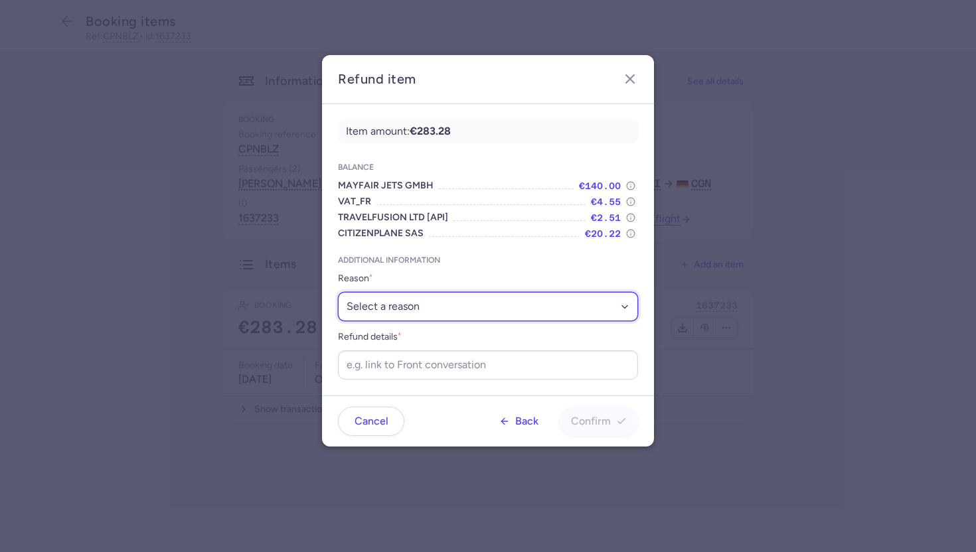
click at [430, 312] on select "Select a reason ✈️ Airline ceasing ops 💼 Ancillary issue 📄 APIS missing ⚙️ Citi…" at bounding box center [488, 306] width 300 height 29
select select "ANCILLARY_ISSUE"
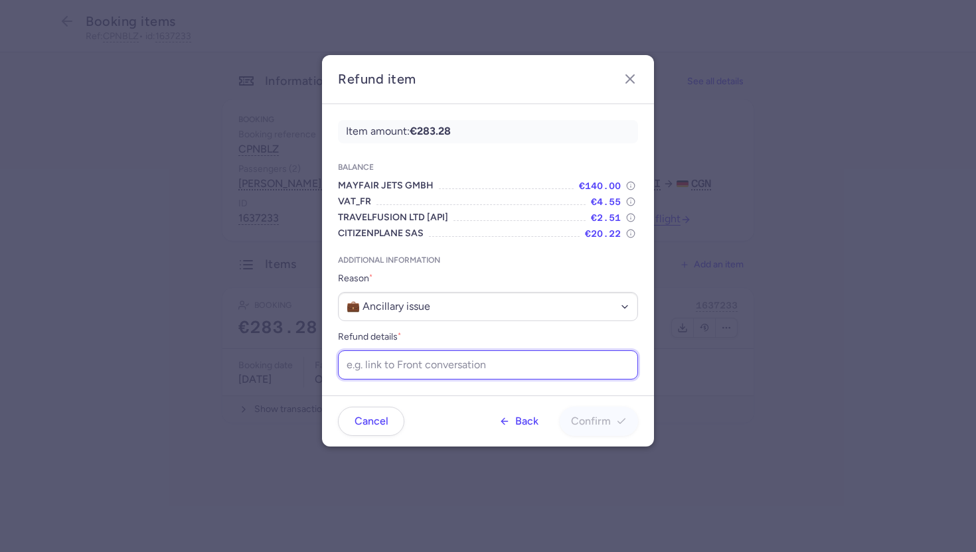
click at [430, 370] on input "Refund details *" at bounding box center [488, 365] width 300 height 29
paste input "[URL][DOMAIN_NAME]"
type input "[URL][DOMAIN_NAME]"
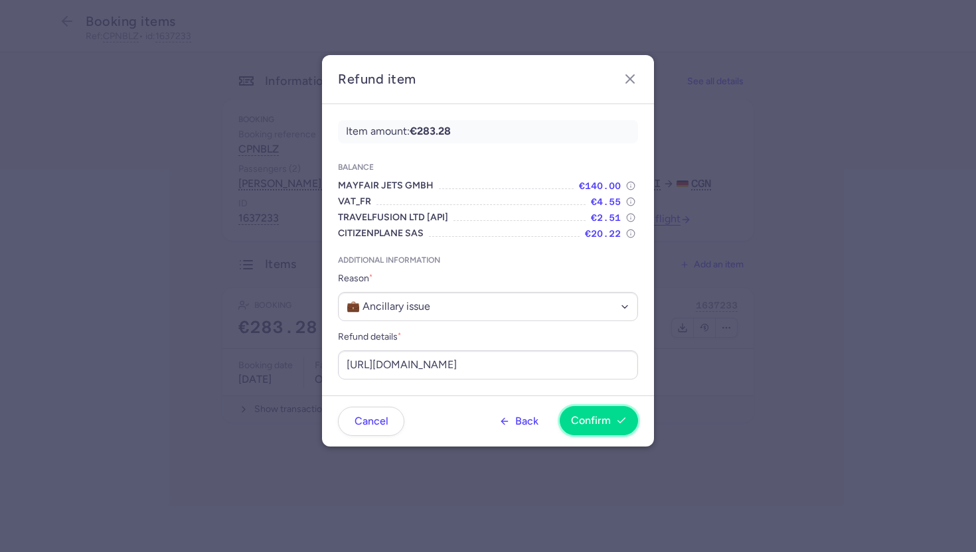
click at [601, 416] on span "Confirm" at bounding box center [591, 421] width 40 height 12
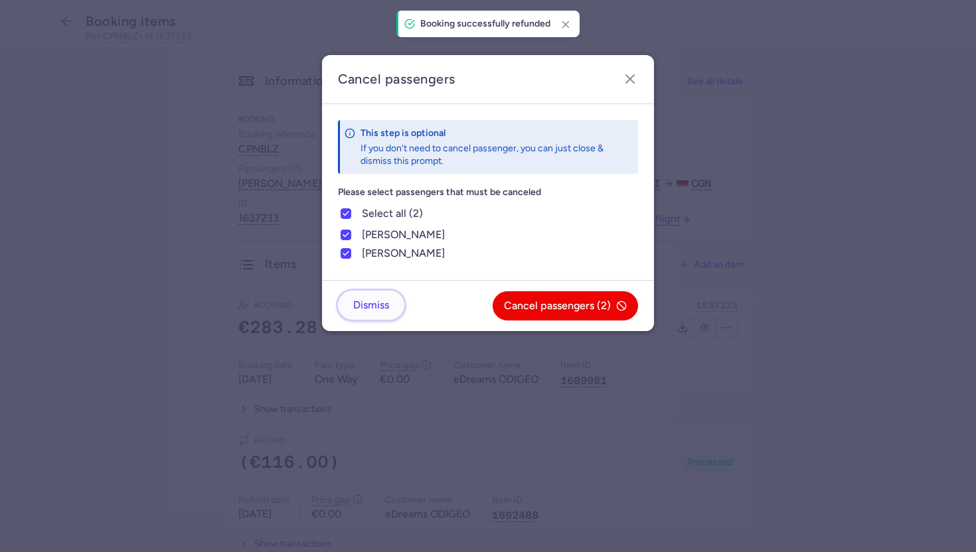
click at [384, 297] on button "Dismiss" at bounding box center [371, 305] width 66 height 29
